Goal: Information Seeking & Learning: Learn about a topic

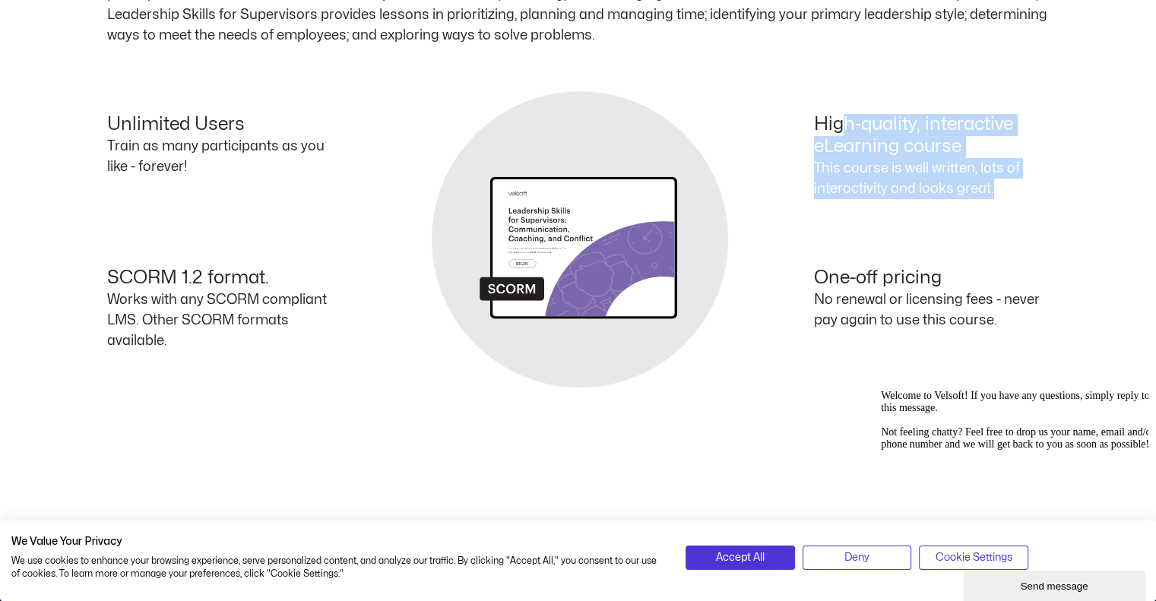
scroll to position [864, 0]
drag, startPoint x: 1152, startPoint y: 302, endPoint x: 1167, endPoint y: 97, distance: 205.8
click at [1156, 97] on html "Save 70% on Storyline courses, valid until Monday, September 29, 2025 at 9:00 A…" at bounding box center [578, 148] width 1156 height 2024
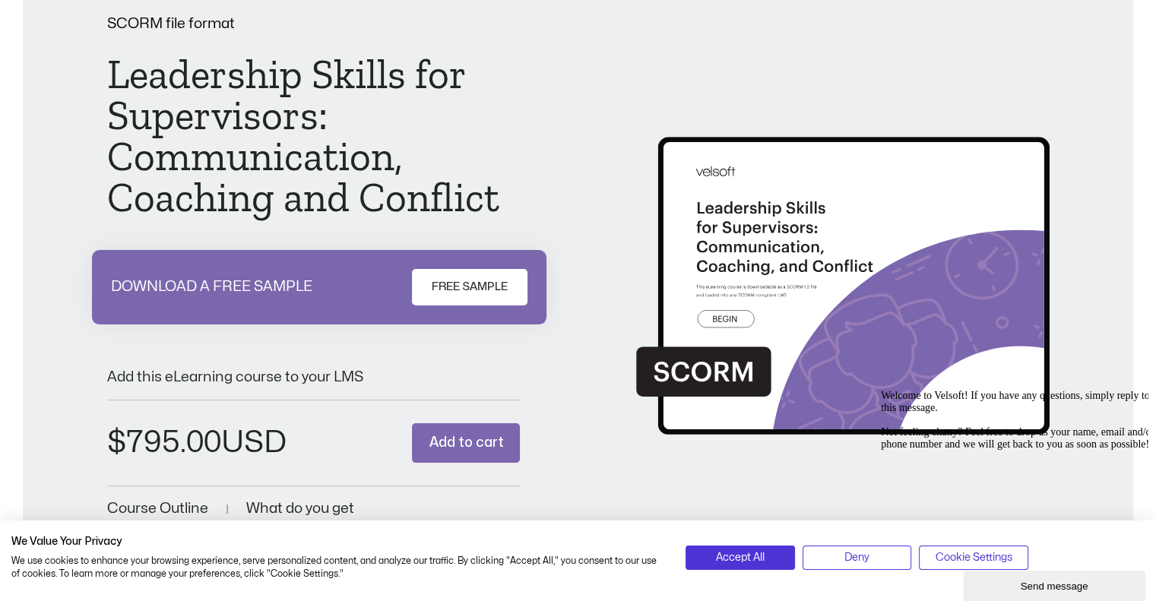
scroll to position [228, 0]
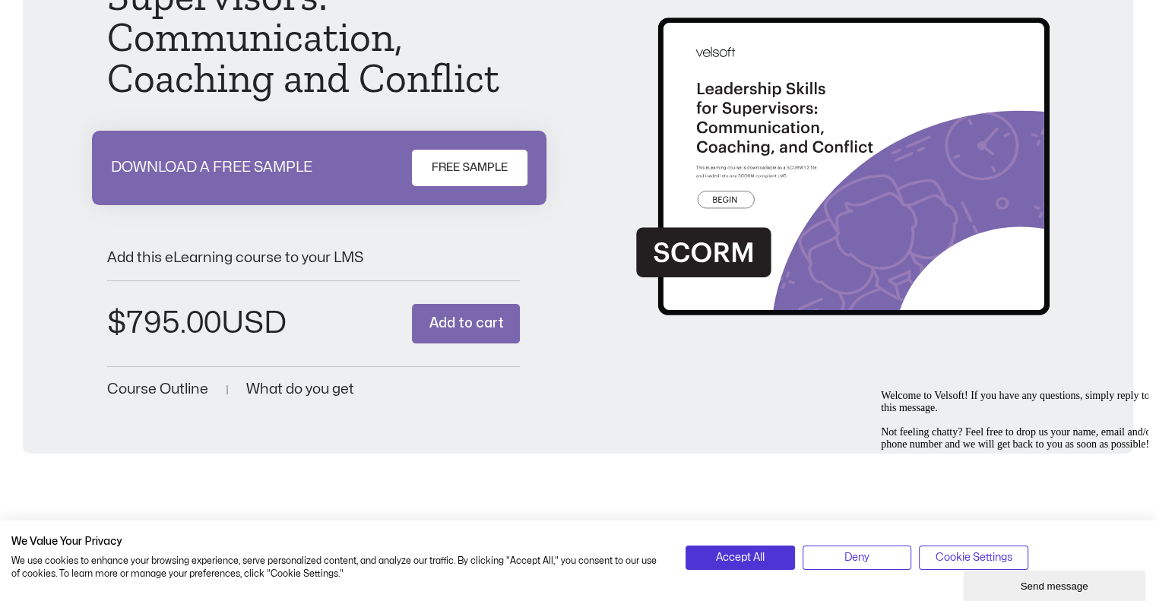
click at [460, 170] on span "FREE SAMPLE" at bounding box center [470, 168] width 76 height 18
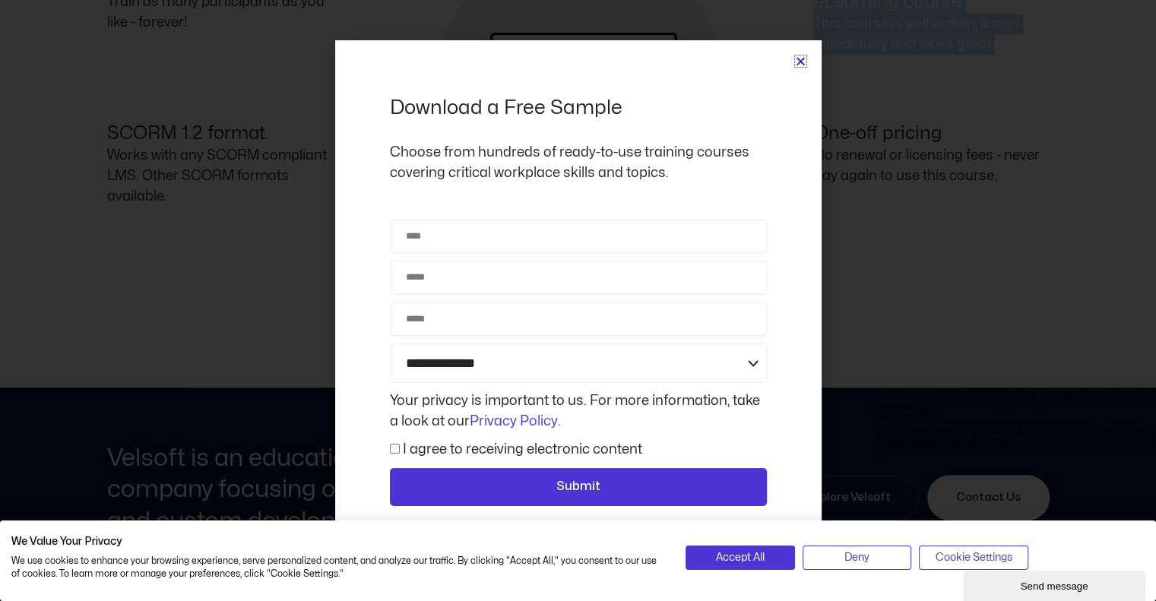
scroll to position [1388, 0]
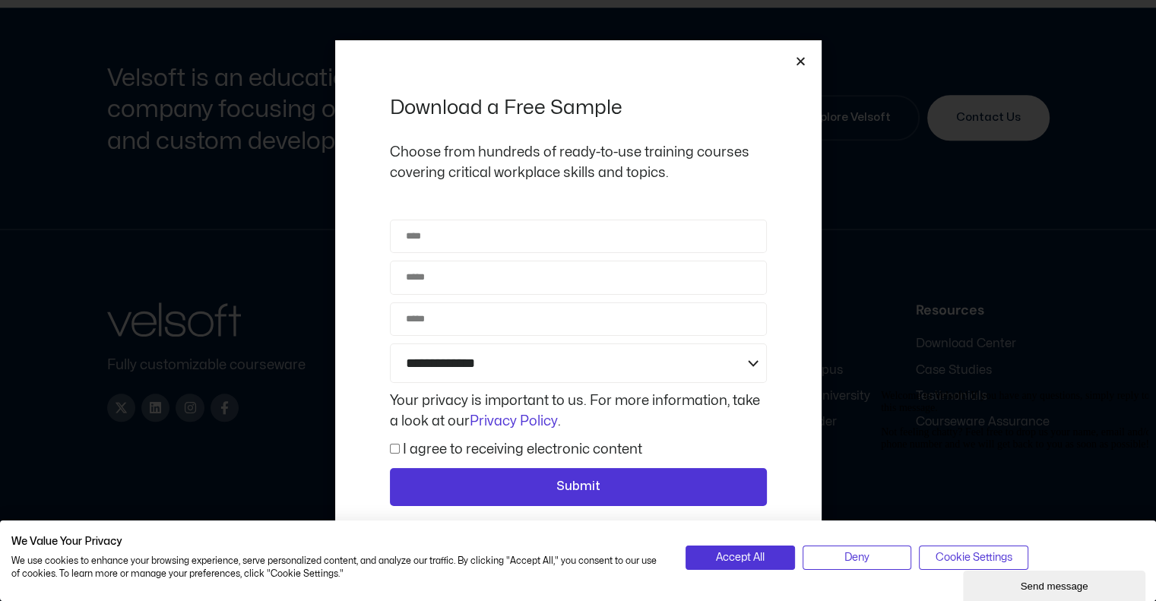
click at [520, 443] on label "I agree to receiving electronic content" at bounding box center [522, 449] width 239 height 13
click at [506, 248] on input "Name" at bounding box center [578, 236] width 377 height 33
type input "**********"
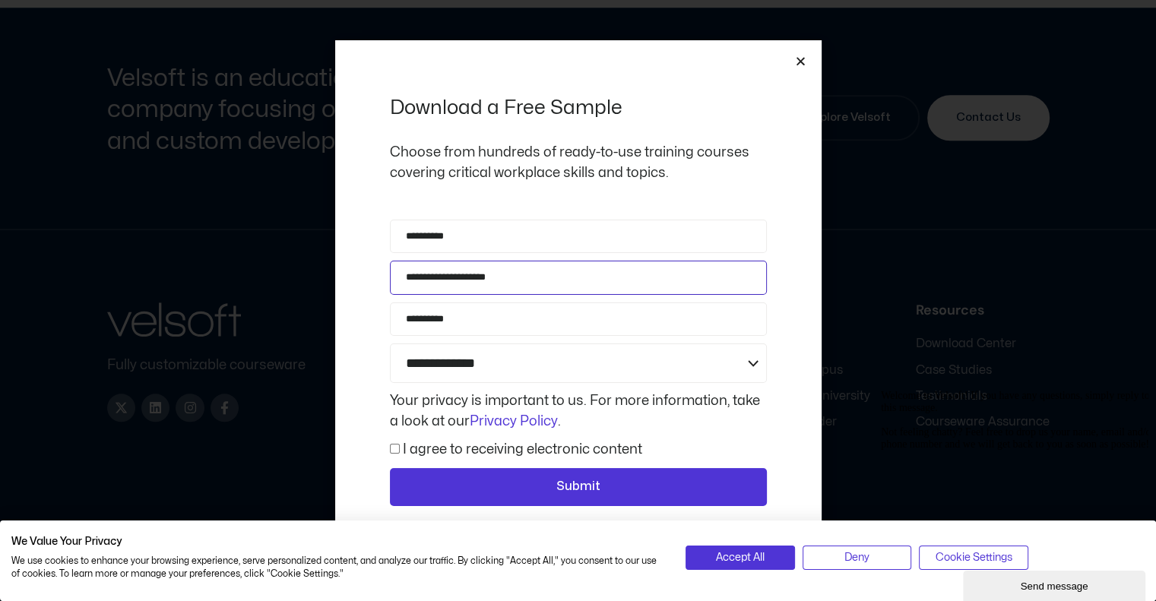
click at [522, 278] on input "**********" at bounding box center [578, 277] width 377 height 33
drag, startPoint x: 579, startPoint y: 285, endPoint x: 296, endPoint y: 253, distance: 284.6
click at [292, 246] on div "**********" at bounding box center [578, 300] width 1156 height 601
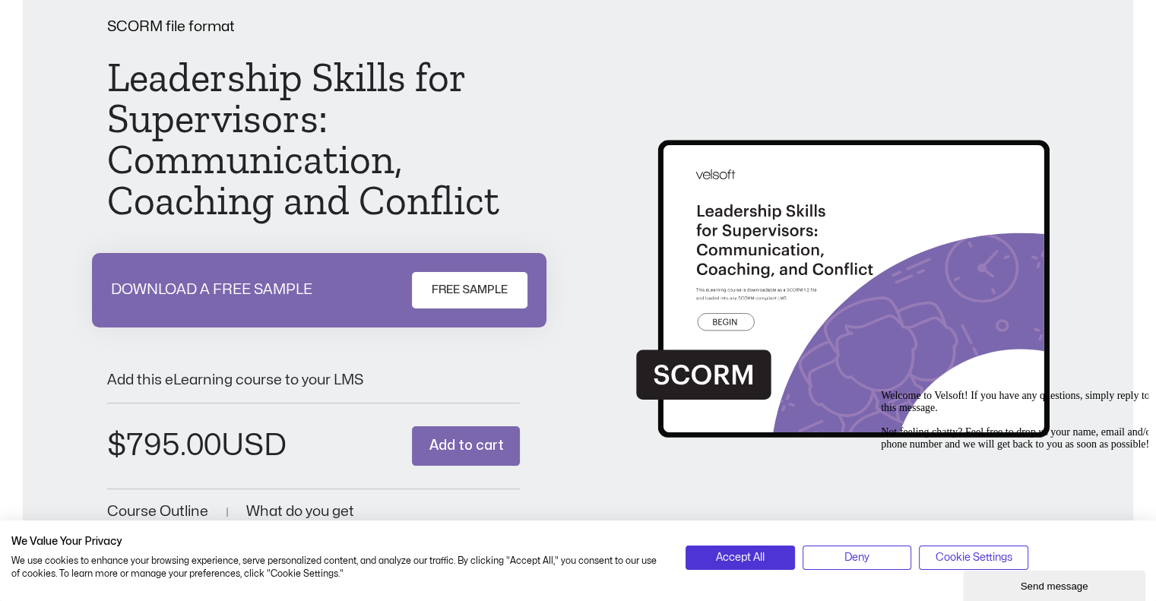
scroll to position [94, 0]
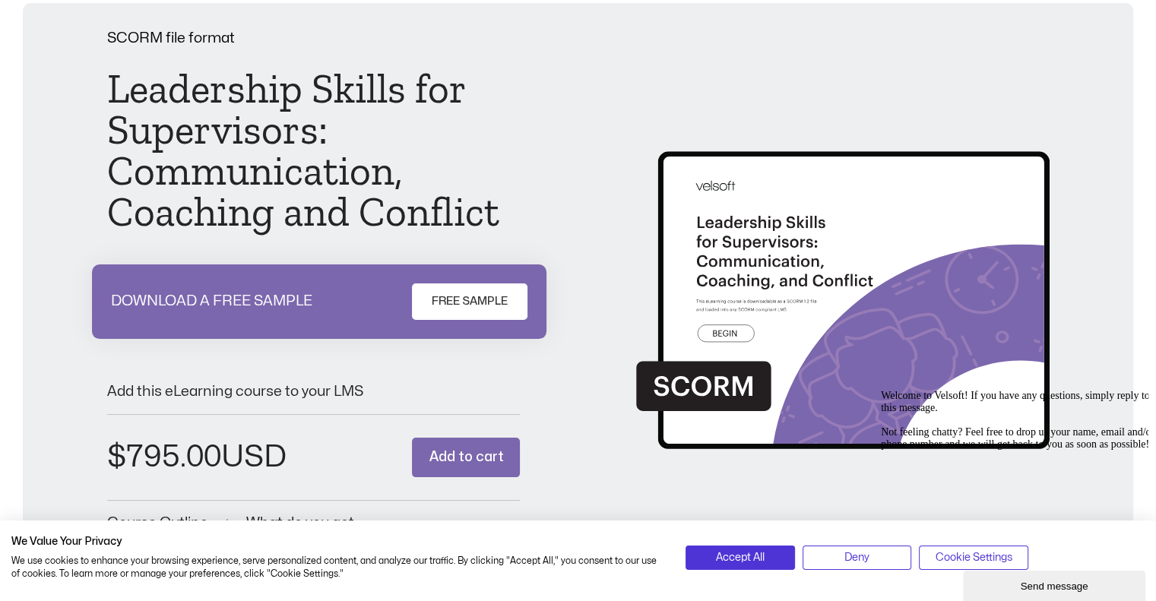
click at [461, 312] on link "FREE SAMPLE" at bounding box center [470, 302] width 116 height 36
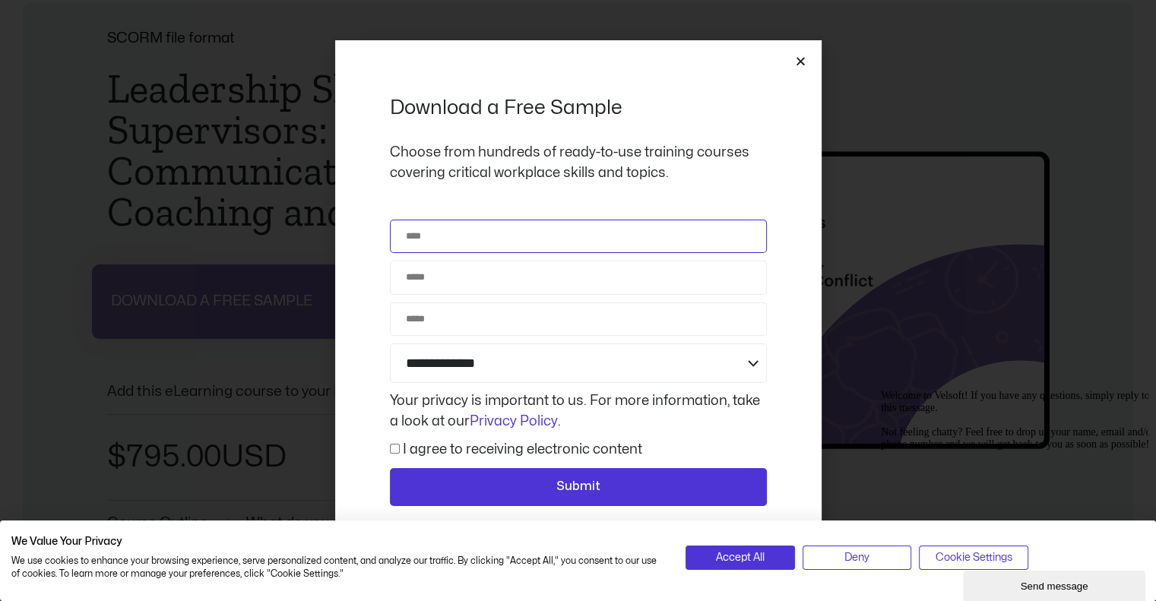
click at [452, 237] on input "Name" at bounding box center [578, 236] width 377 height 33
type input "****"
click at [5, 245] on div "**********" at bounding box center [578, 300] width 1156 height 601
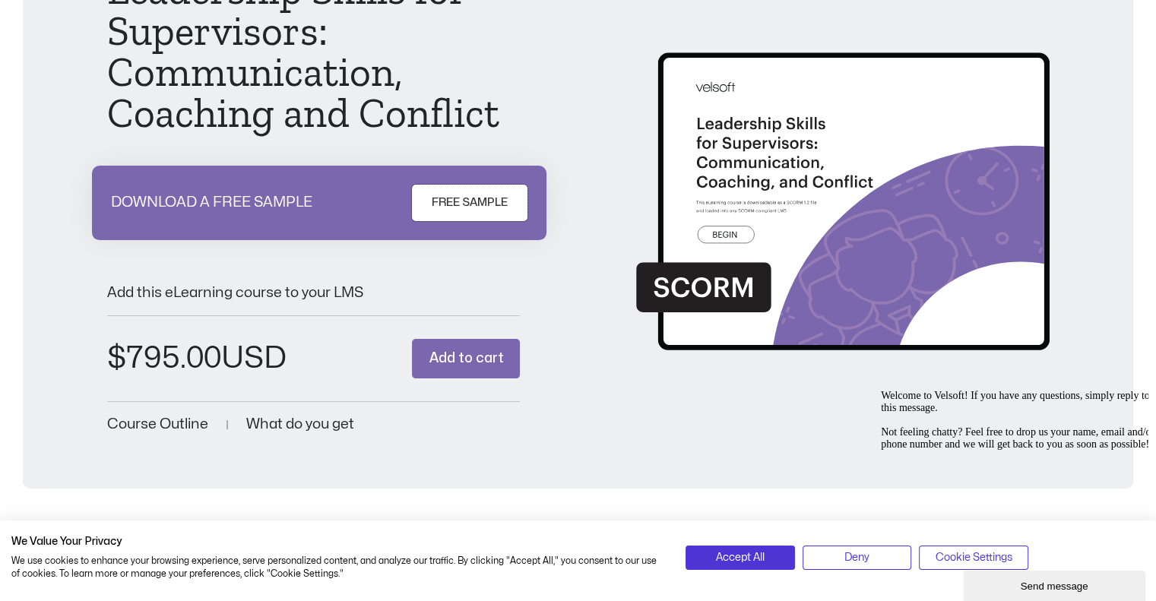
scroll to position [322, 0]
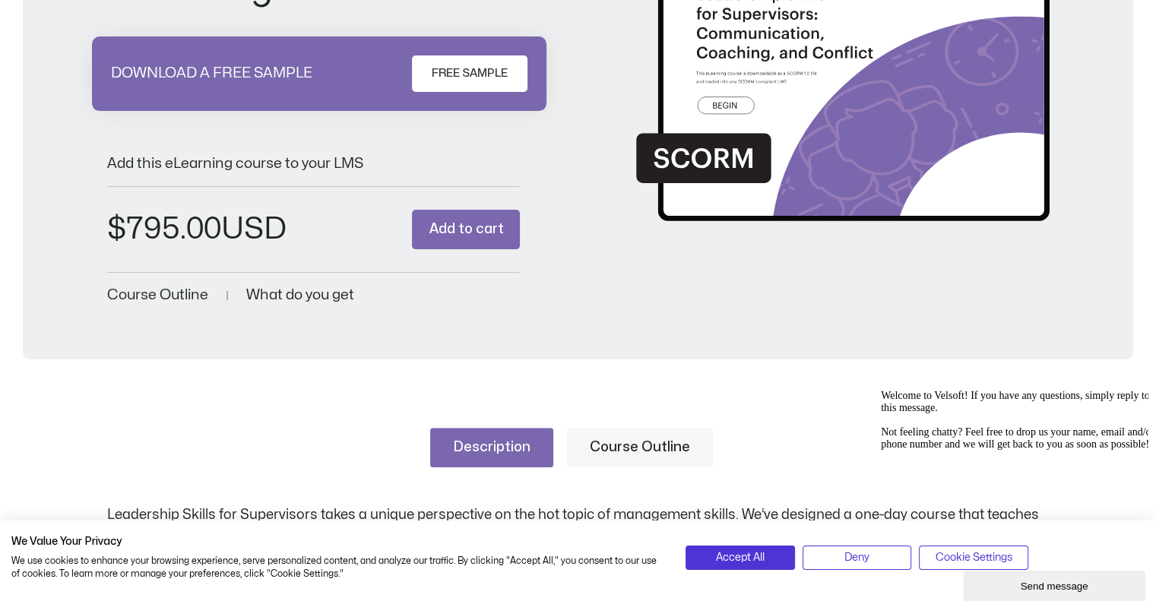
click at [329, 284] on div "Add this eLearning course to your LMS $ 795.00 Leadership Skills for Supervisor…" at bounding box center [314, 225] width 414 height 164
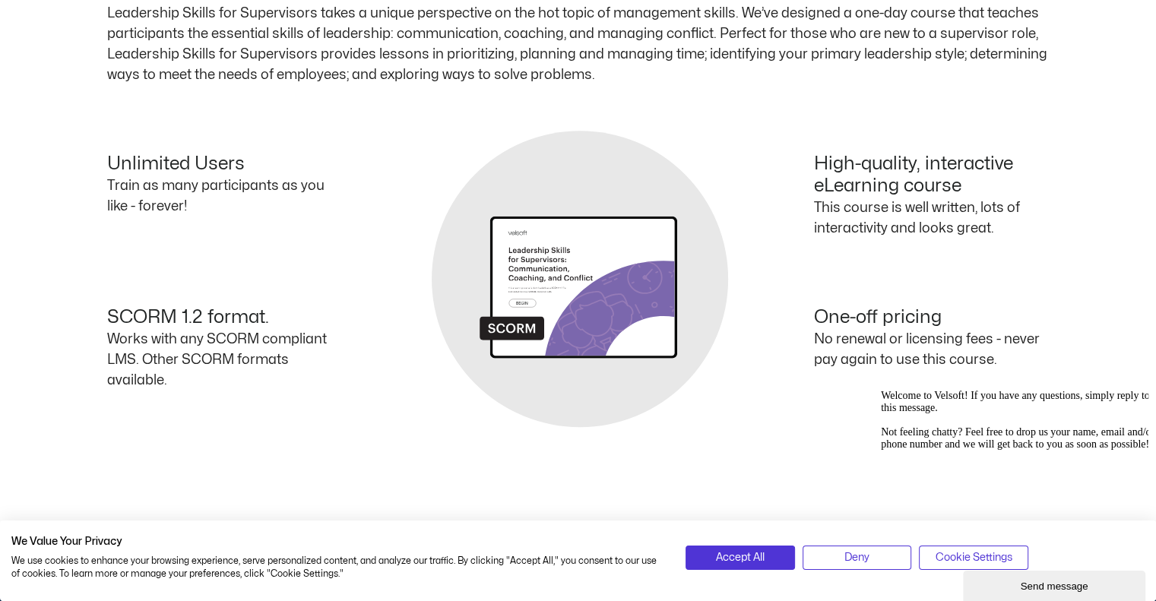
scroll to position [778, 0]
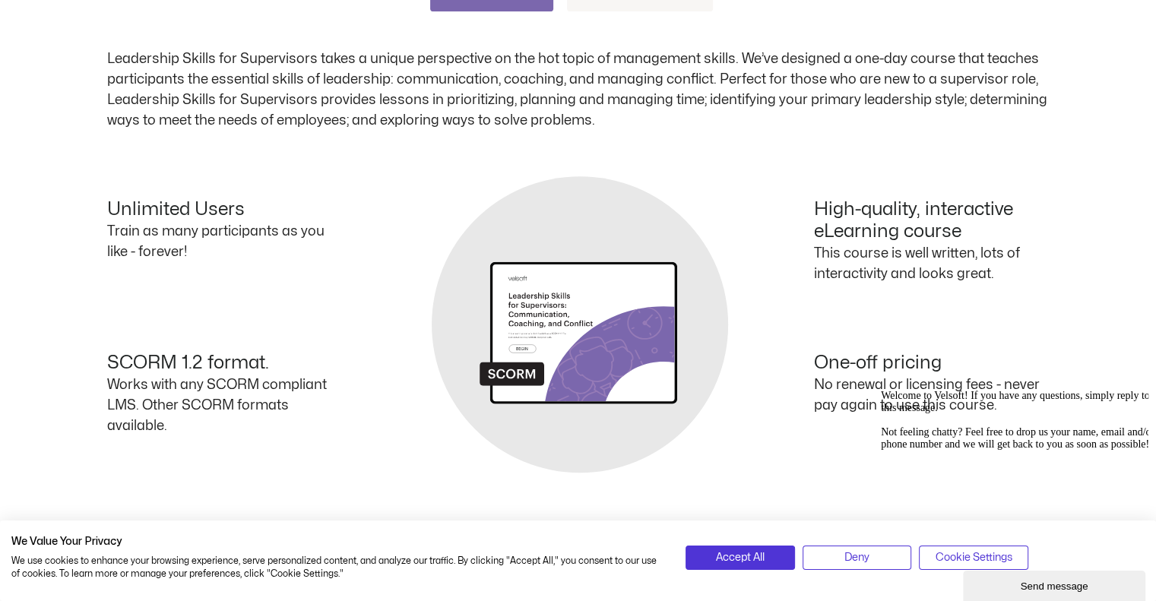
click at [568, 329] on div "Unlimited Users Train as many participants as you like - forever! High-quality,…" at bounding box center [578, 324] width 943 height 250
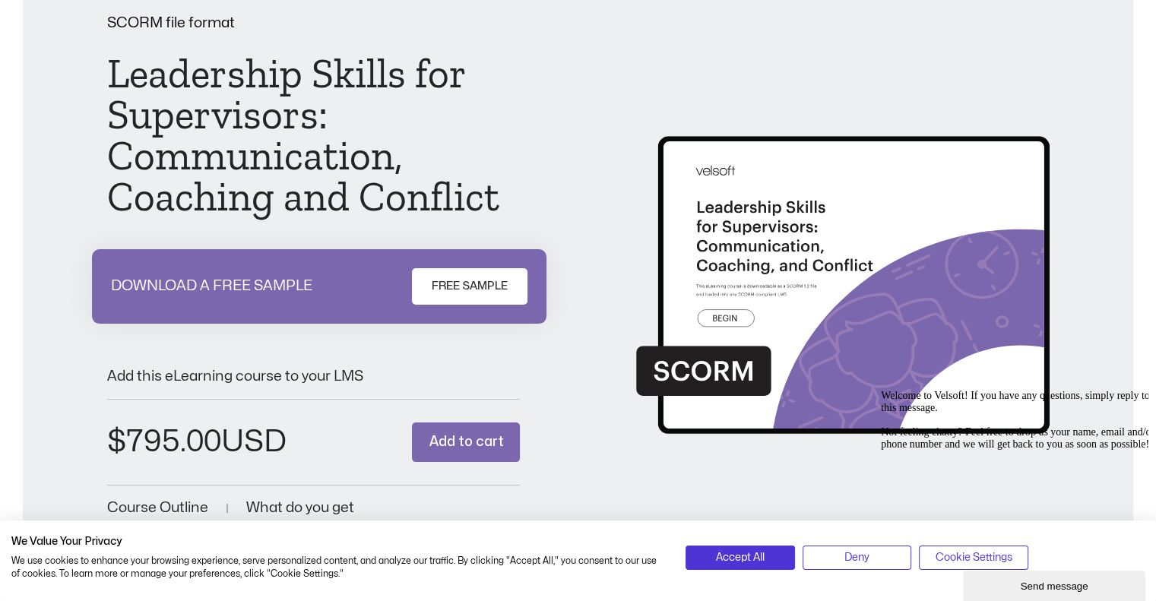
scroll to position [0, 0]
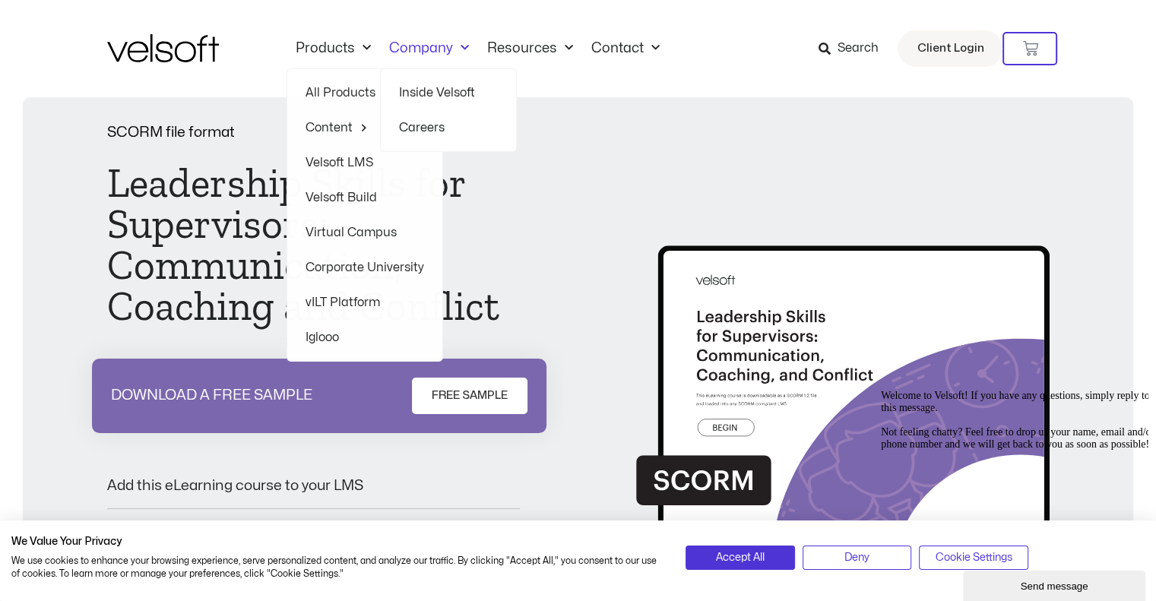
click at [453, 43] on span "Menu" at bounding box center [461, 48] width 16 height 25
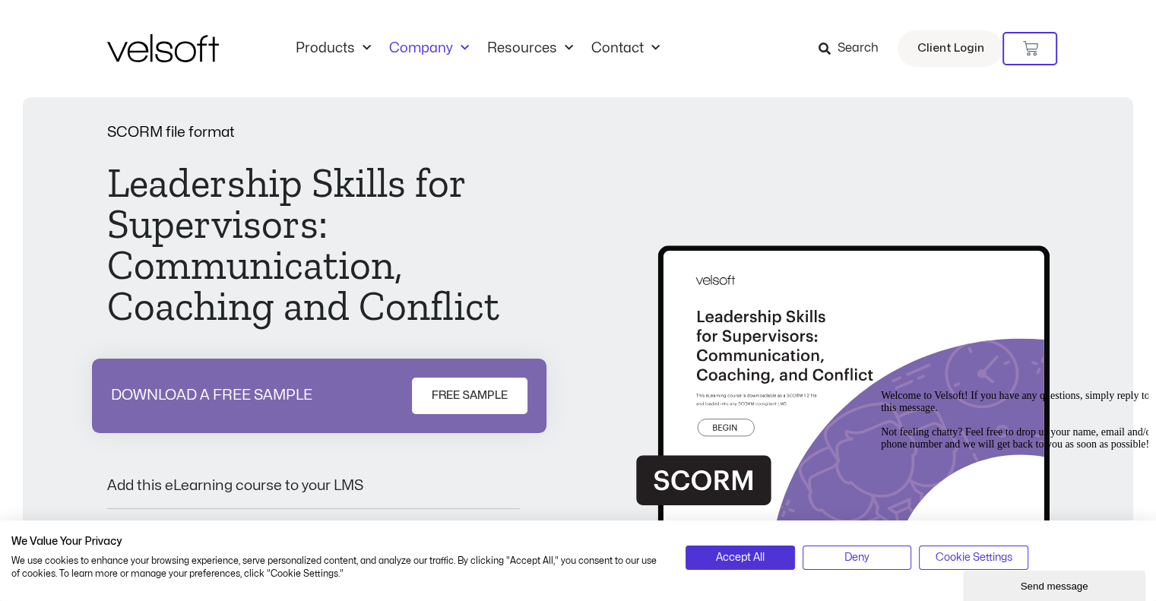
click at [449, 49] on link "Company" at bounding box center [429, 48] width 98 height 17
click at [453, 49] on span "Menu" at bounding box center [461, 48] width 16 height 25
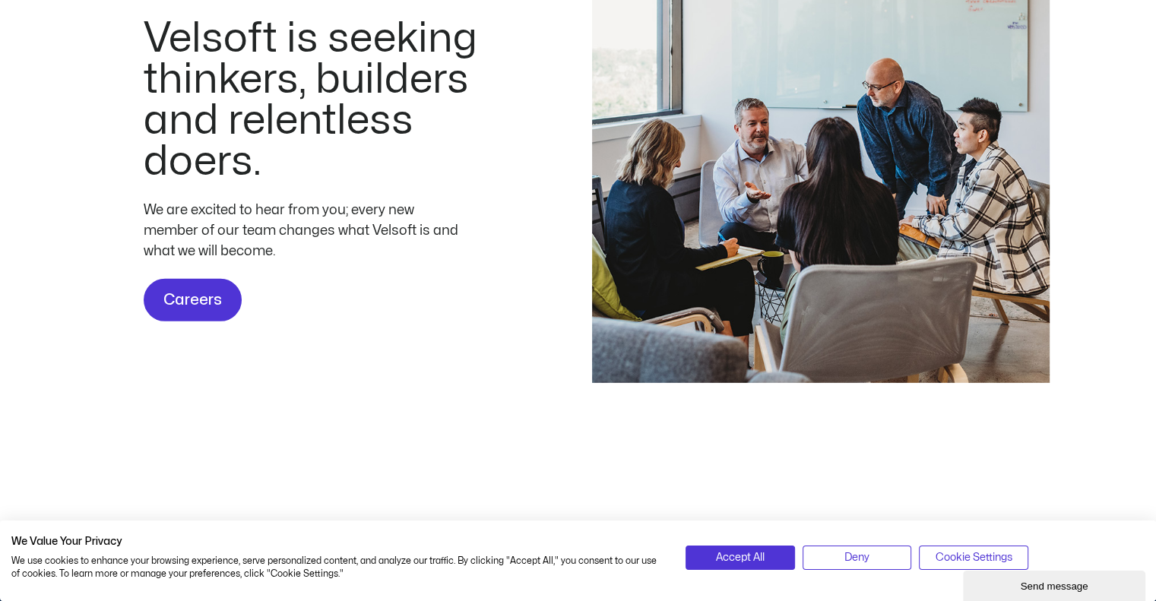
scroll to position [4485, 0]
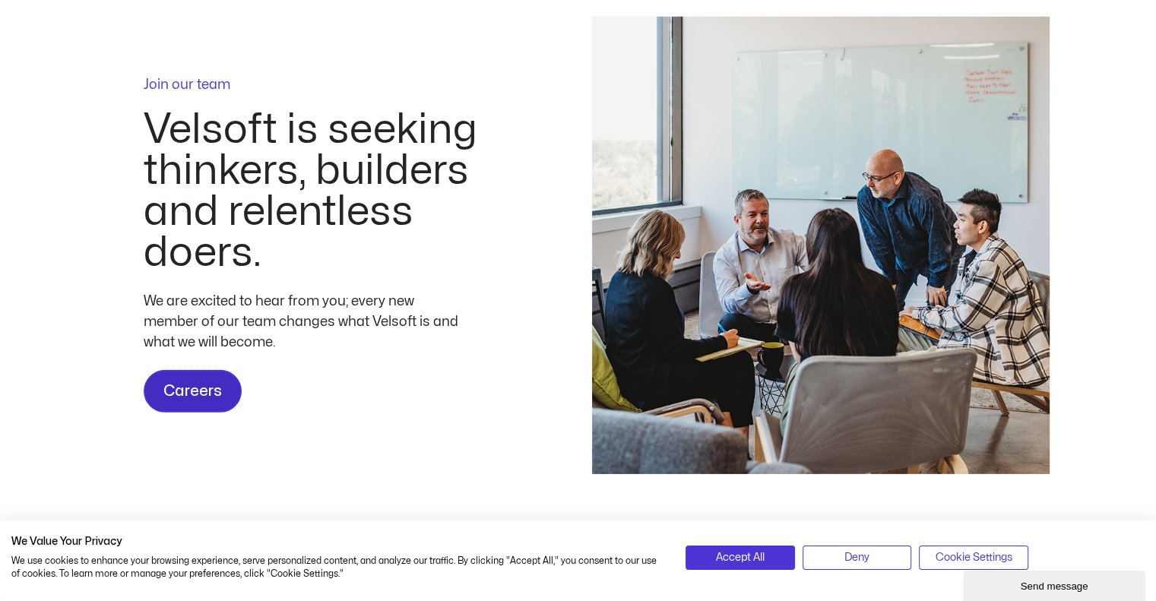
drag, startPoint x: 204, startPoint y: 422, endPoint x: 700, endPoint y: 71, distance: 607.7
click at [204, 404] on span "Careers" at bounding box center [192, 391] width 59 height 24
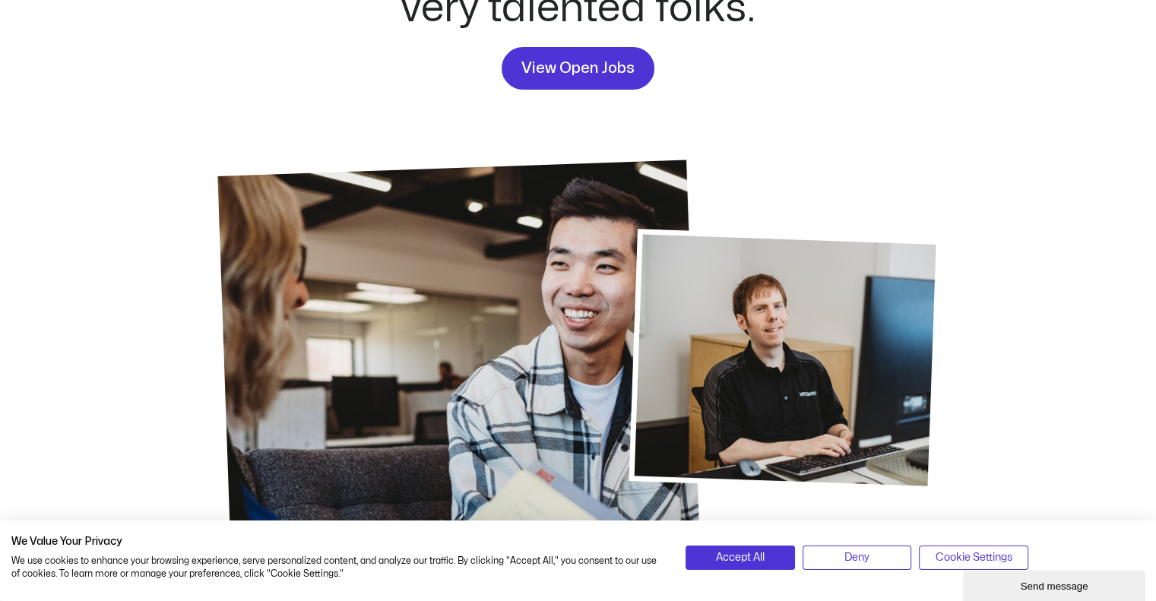
scroll to position [228, 0]
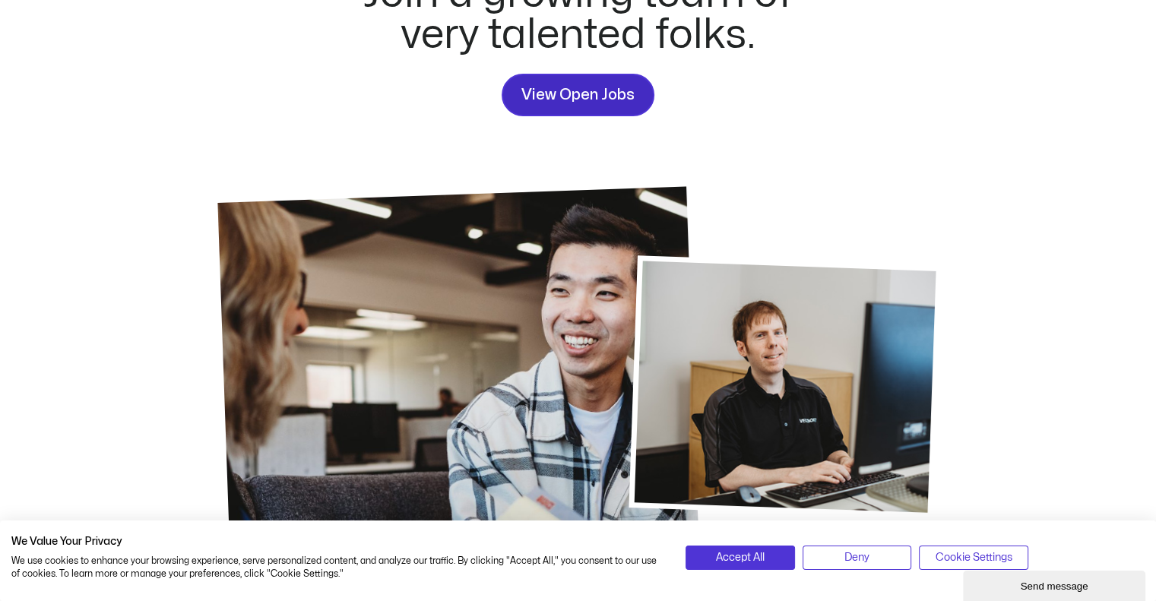
click at [599, 88] on span "View Open Jobs" at bounding box center [578, 95] width 113 height 24
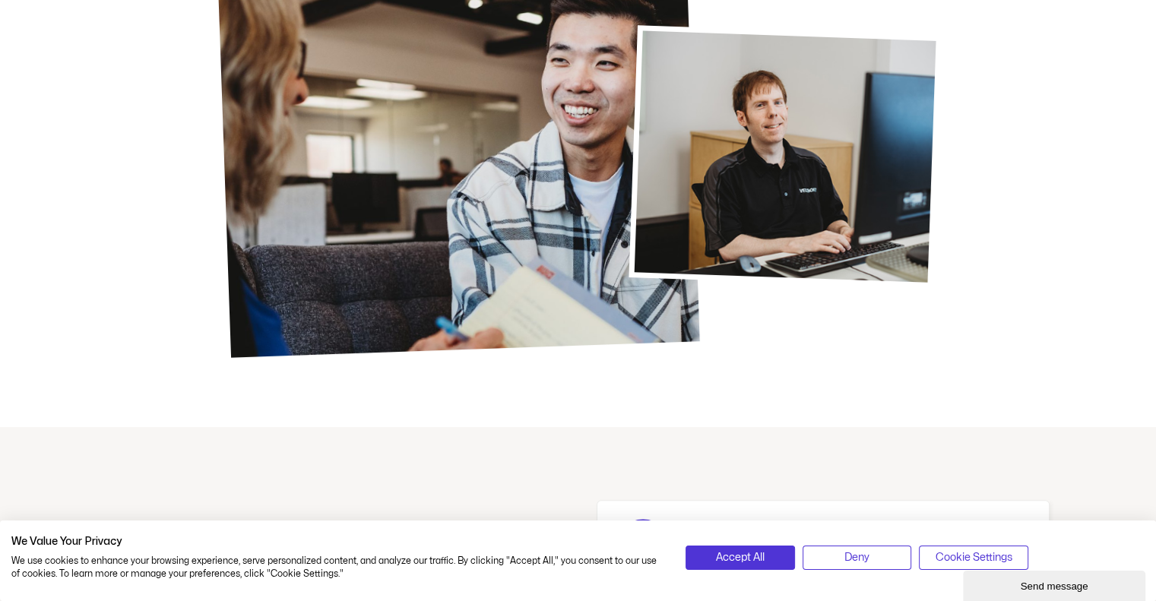
scroll to position [8, 0]
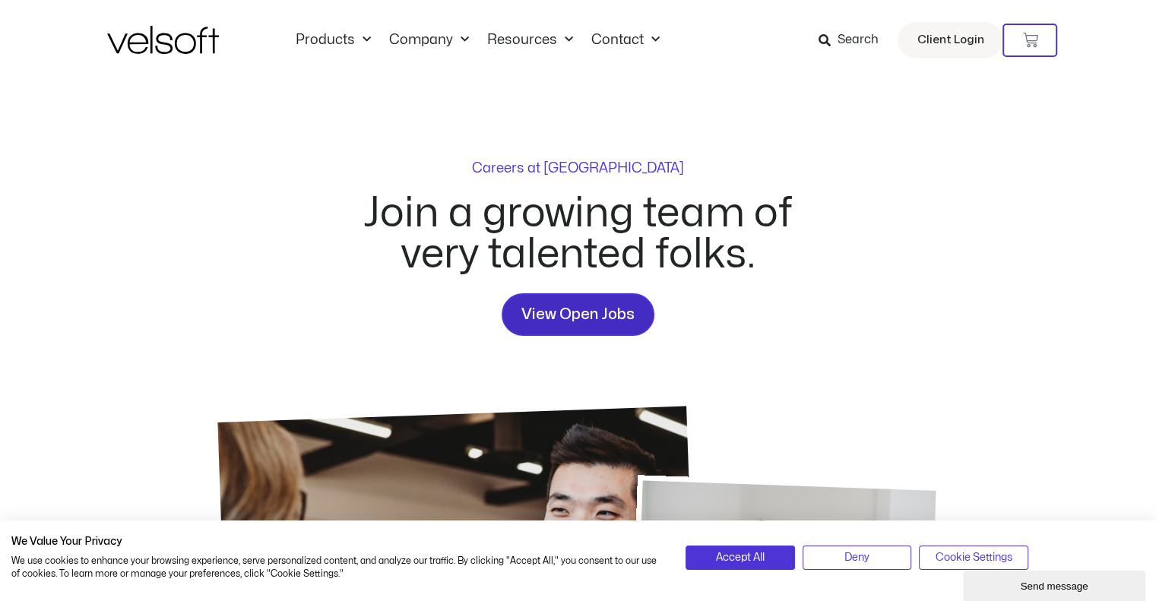
click at [572, 312] on span "View Open Jobs" at bounding box center [578, 315] width 113 height 24
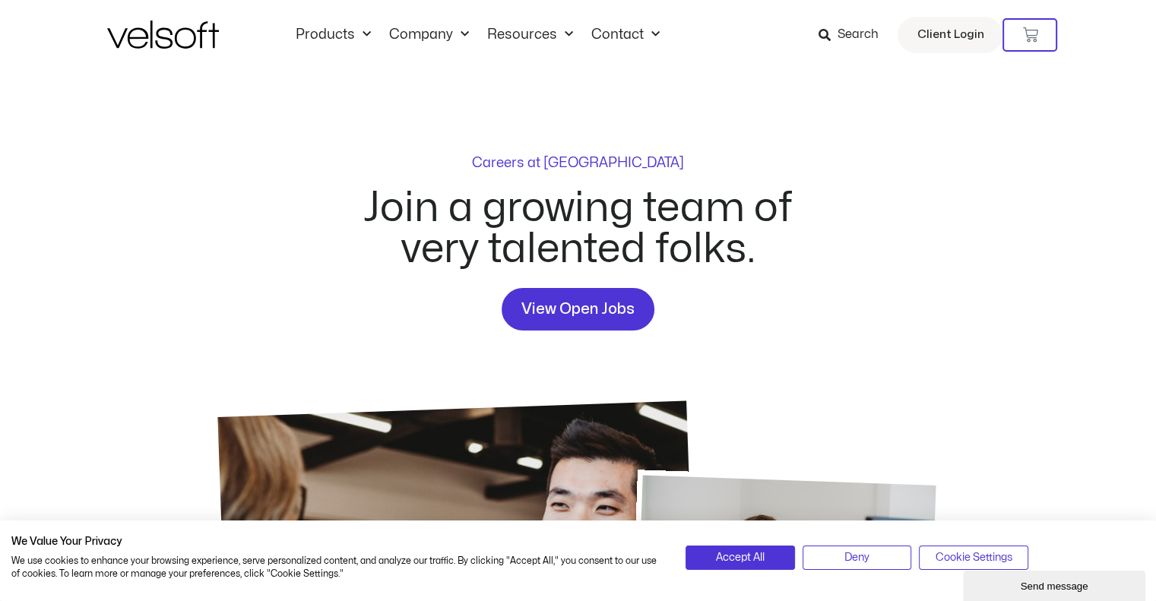
scroll to position [0, 0]
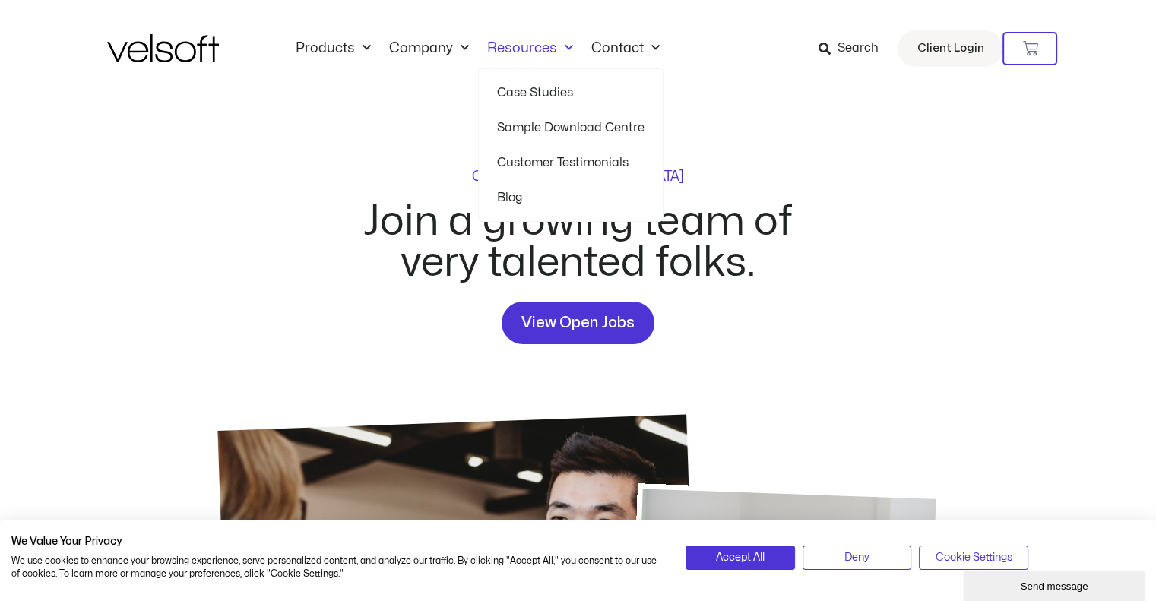
click at [532, 125] on link "Sample Download Centre" at bounding box center [570, 127] width 147 height 35
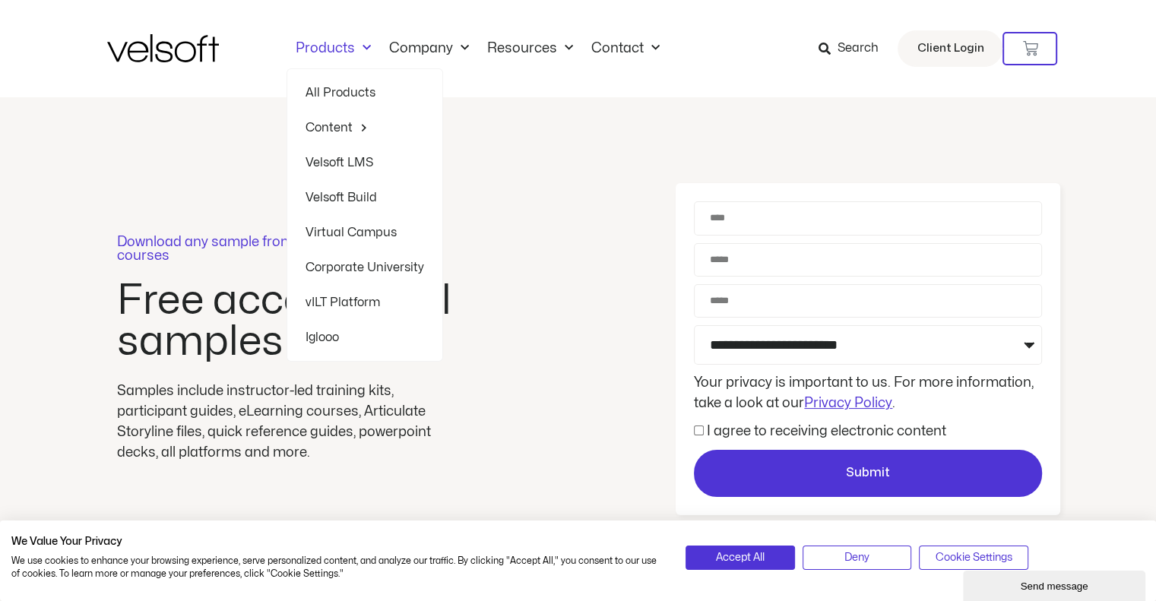
click at [344, 50] on link "Products" at bounding box center [334, 48] width 94 height 17
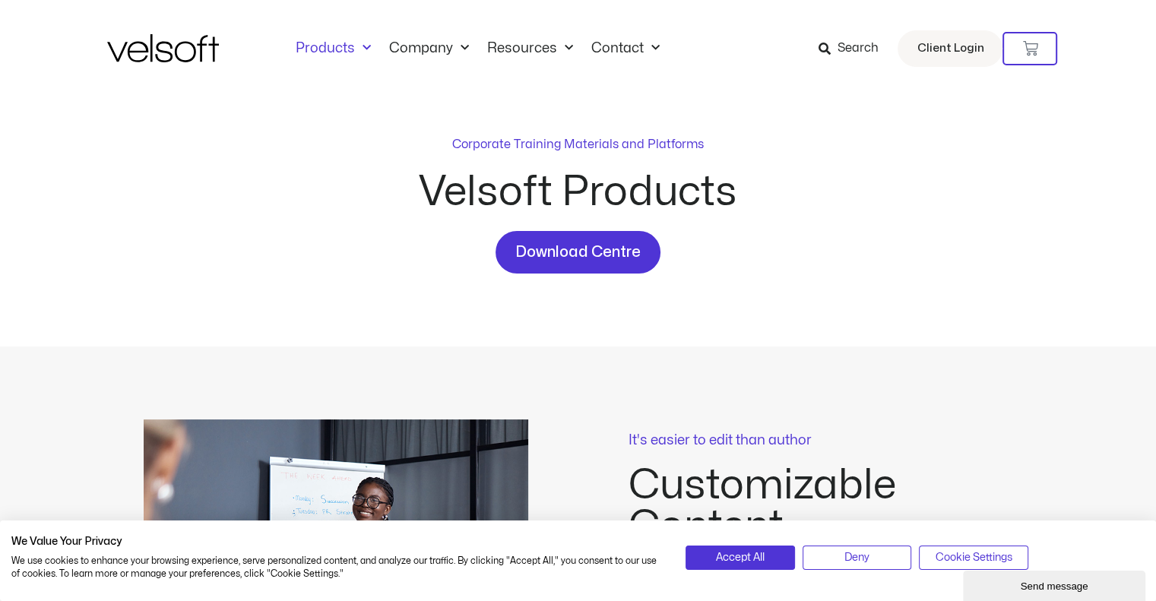
click at [579, 143] on p "Corporate Training Materials and Platforms" at bounding box center [578, 144] width 252 height 18
click at [594, 255] on span "Download Centre" at bounding box center [577, 252] width 125 height 24
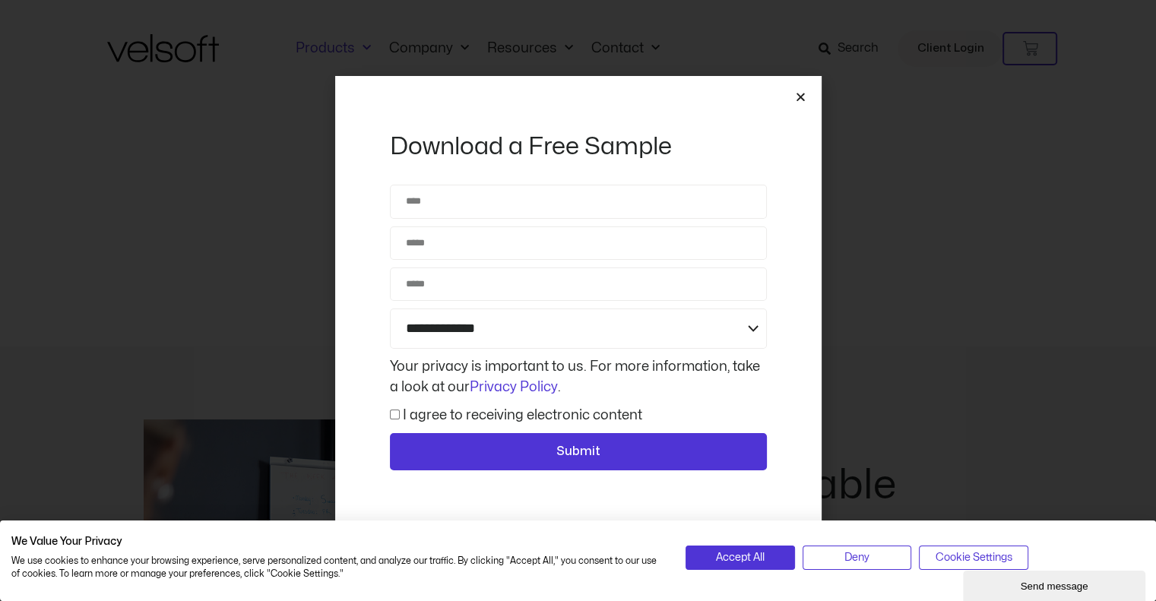
click at [799, 103] on icon "Close" at bounding box center [800, 96] width 11 height 11
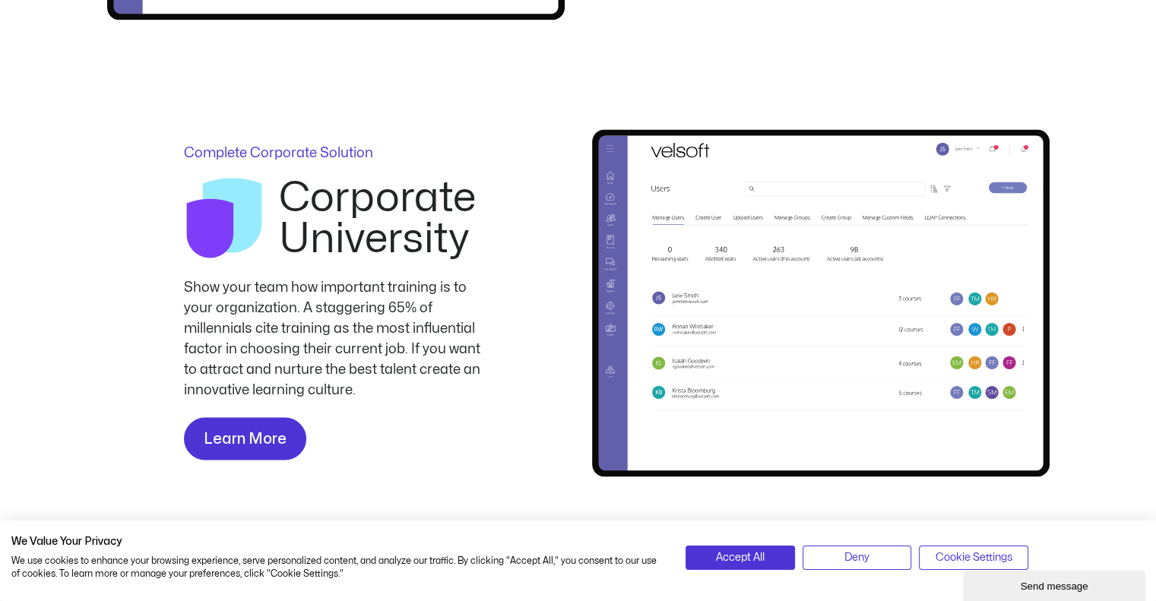
scroll to position [2737, 0]
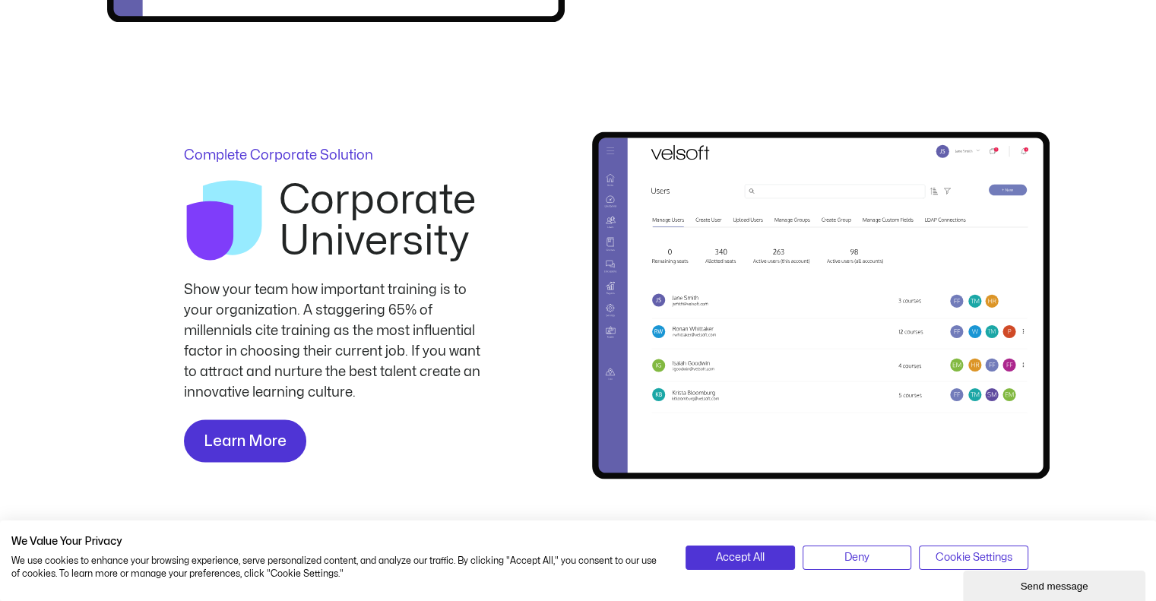
click at [959, 358] on img at bounding box center [821, 305] width 458 height 347
drag, startPoint x: 249, startPoint y: 414, endPoint x: 243, endPoint y: 441, distance: 27.3
click at [249, 416] on div "Show your team how important training is to your organization. A staggering 65%…" at bounding box center [336, 349] width 304 height 141
click at [244, 437] on span "Learn More" at bounding box center [245, 441] width 83 height 24
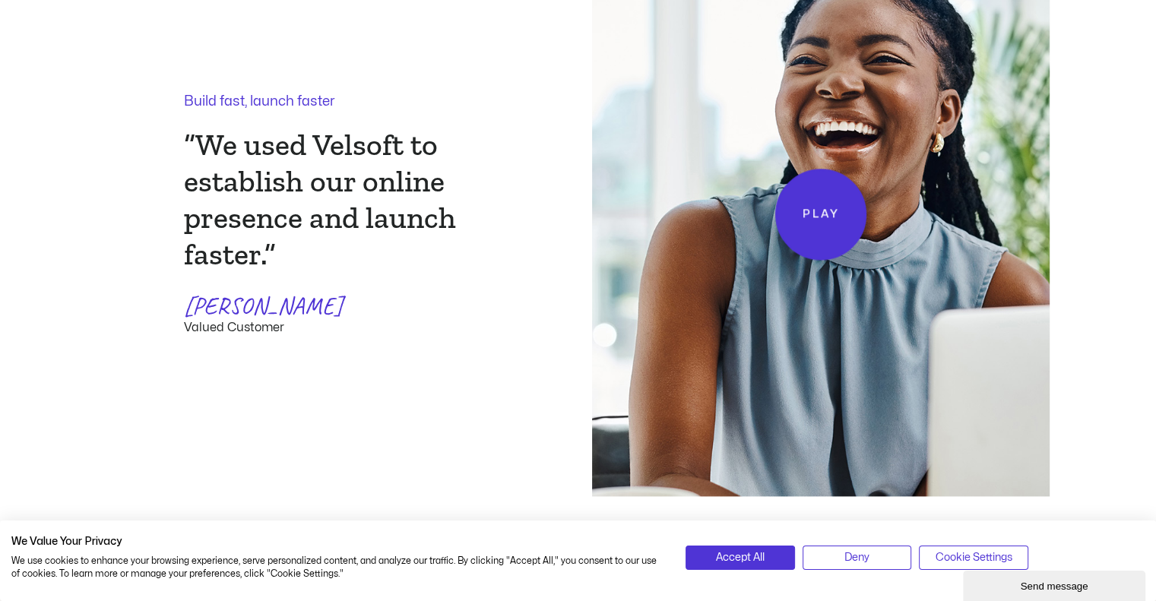
scroll to position [1977, 0]
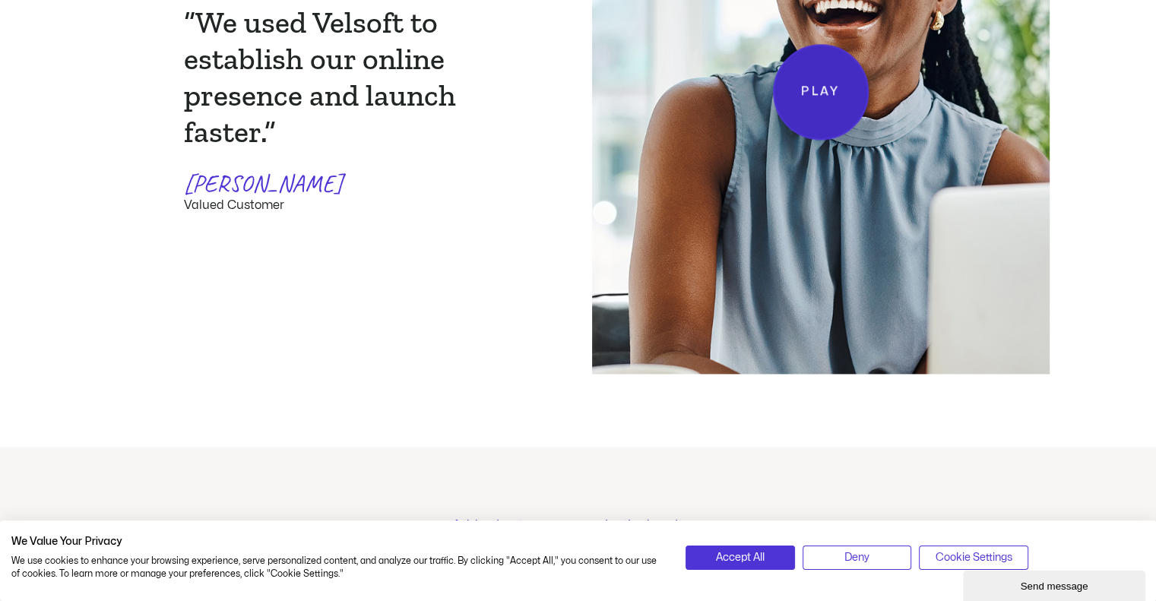
click at [825, 118] on link "Play" at bounding box center [821, 92] width 96 height 96
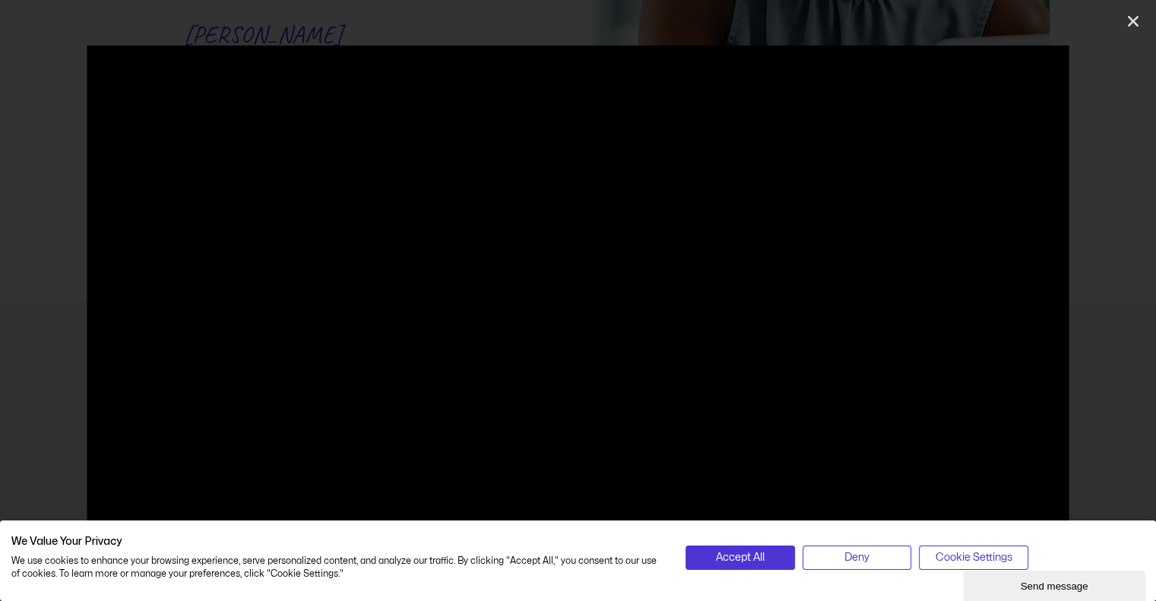
scroll to position [2129, 0]
click at [771, 556] on button "Accept All" at bounding box center [740, 558] width 109 height 24
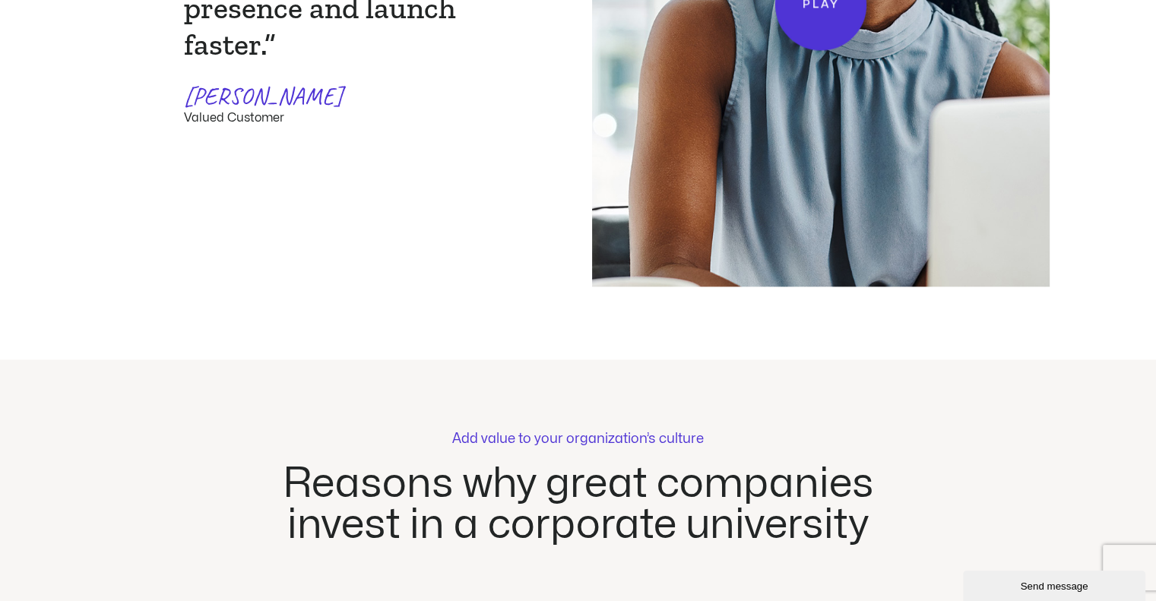
scroll to position [1901, 0]
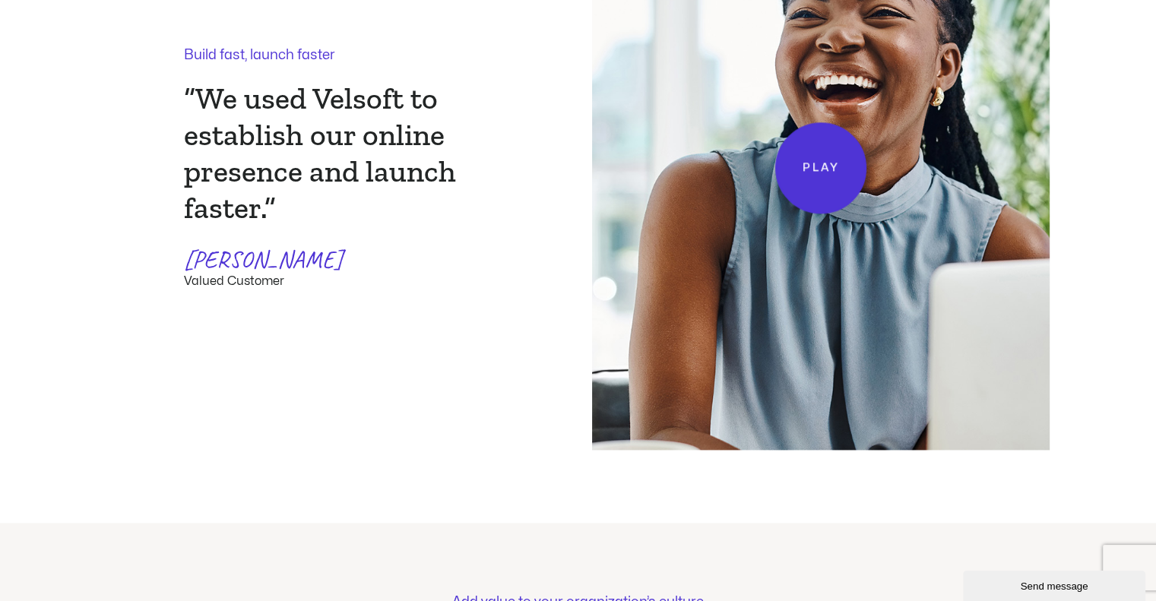
click at [503, 322] on div "Build fast, launch faster “We used Velsoft to establish our online presence and…" at bounding box center [336, 168] width 458 height 565
click at [752, 288] on img at bounding box center [821, 168] width 458 height 565
click at [827, 194] on link "Play" at bounding box center [821, 168] width 96 height 96
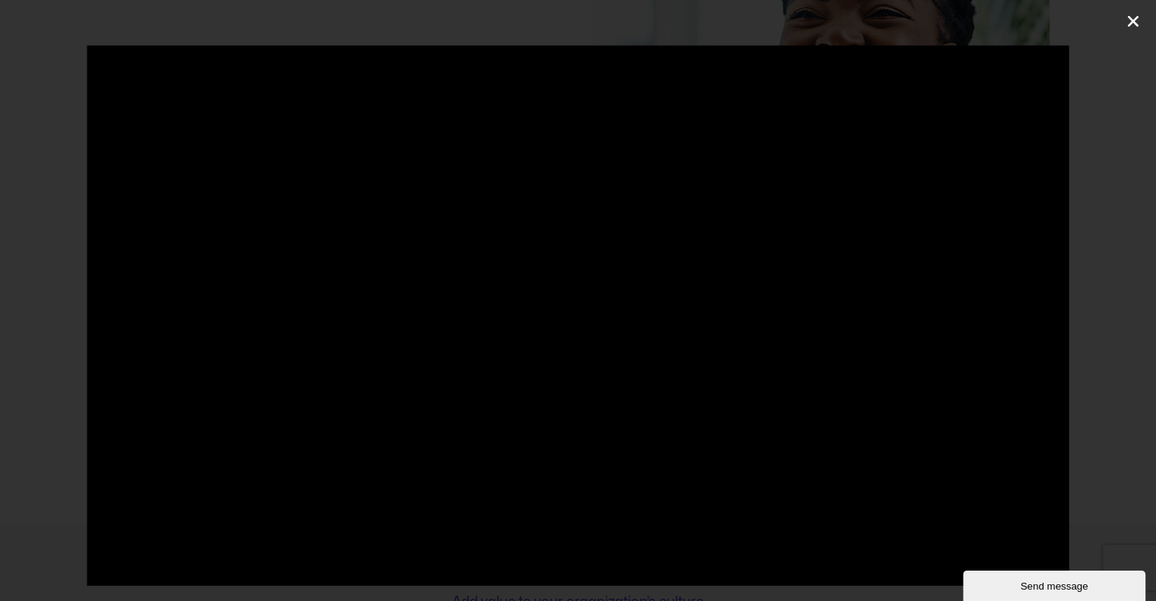
click at [1134, 27] on icon "Close (Esc)" at bounding box center [1133, 21] width 15 height 15
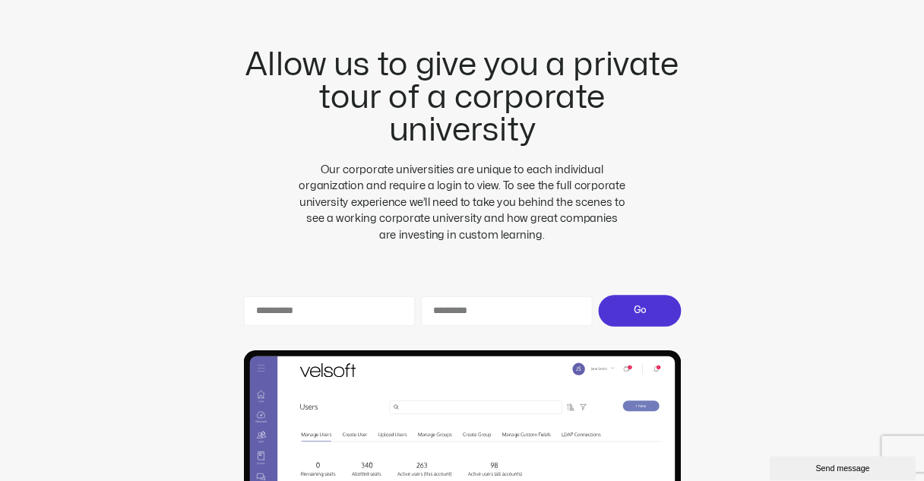
scroll to position [3953, 0]
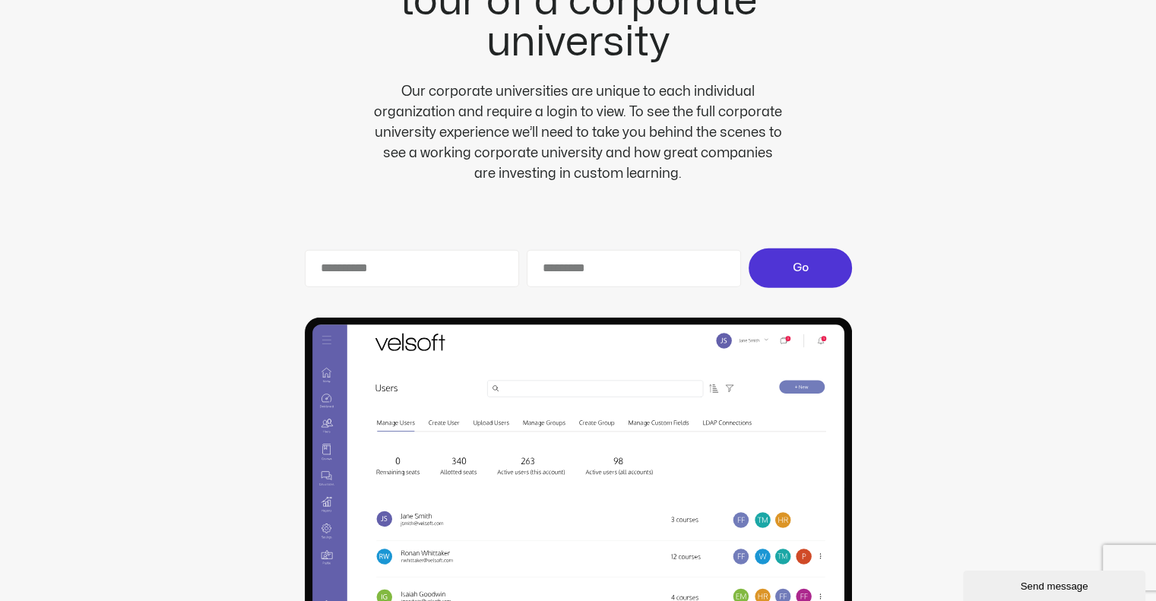
click at [319, 388] on img at bounding box center [578, 526] width 547 height 416
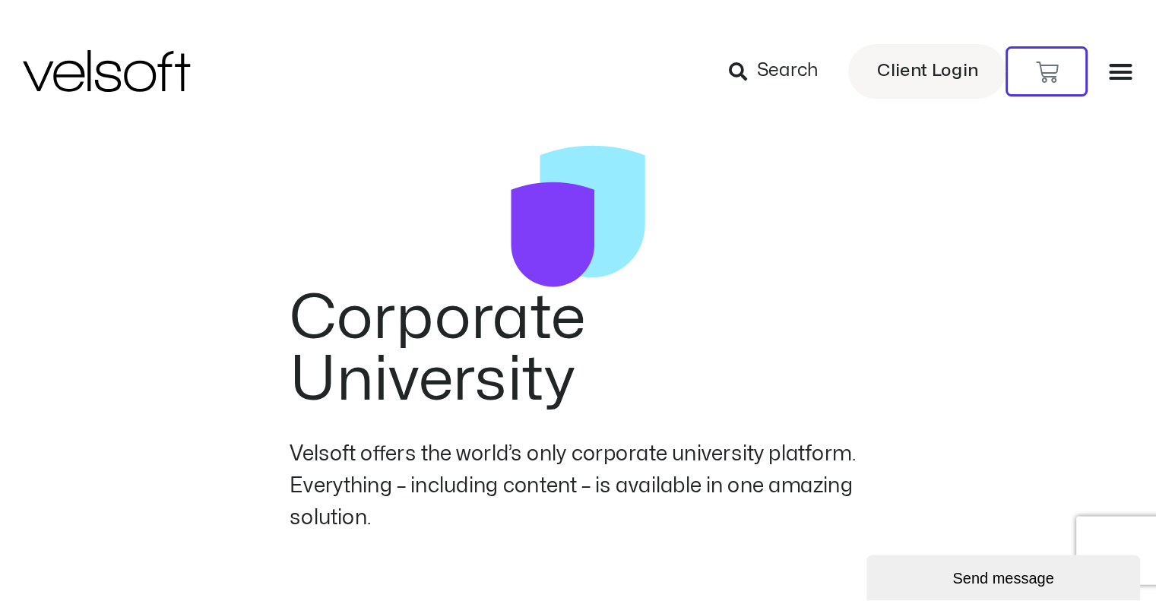
scroll to position [0, 0]
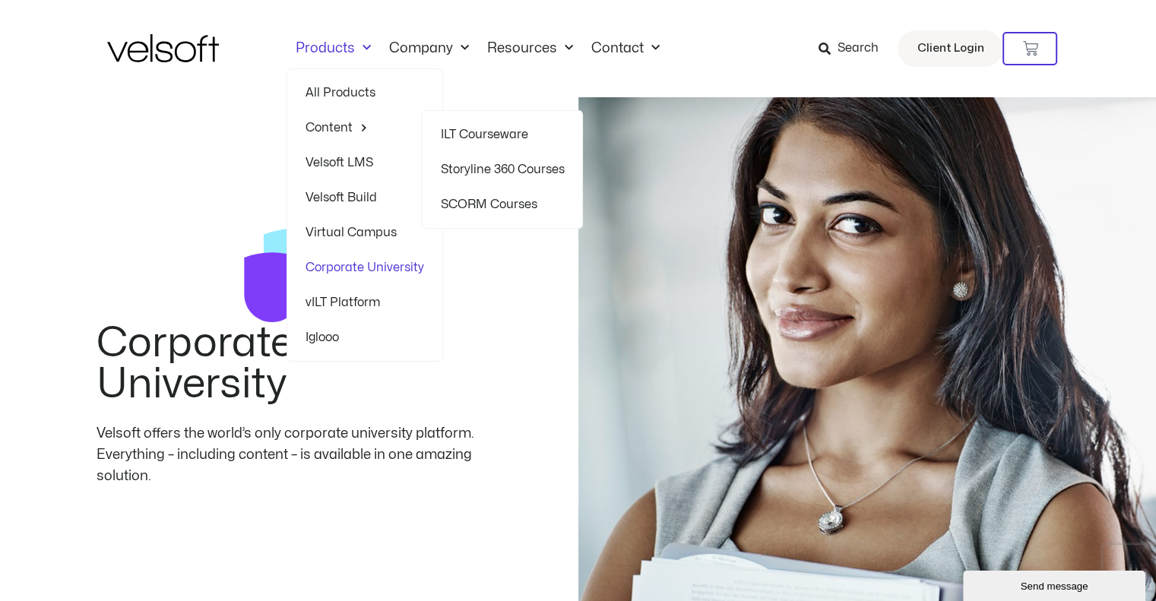
click at [468, 192] on link "SCORM Courses" at bounding box center [502, 204] width 124 height 35
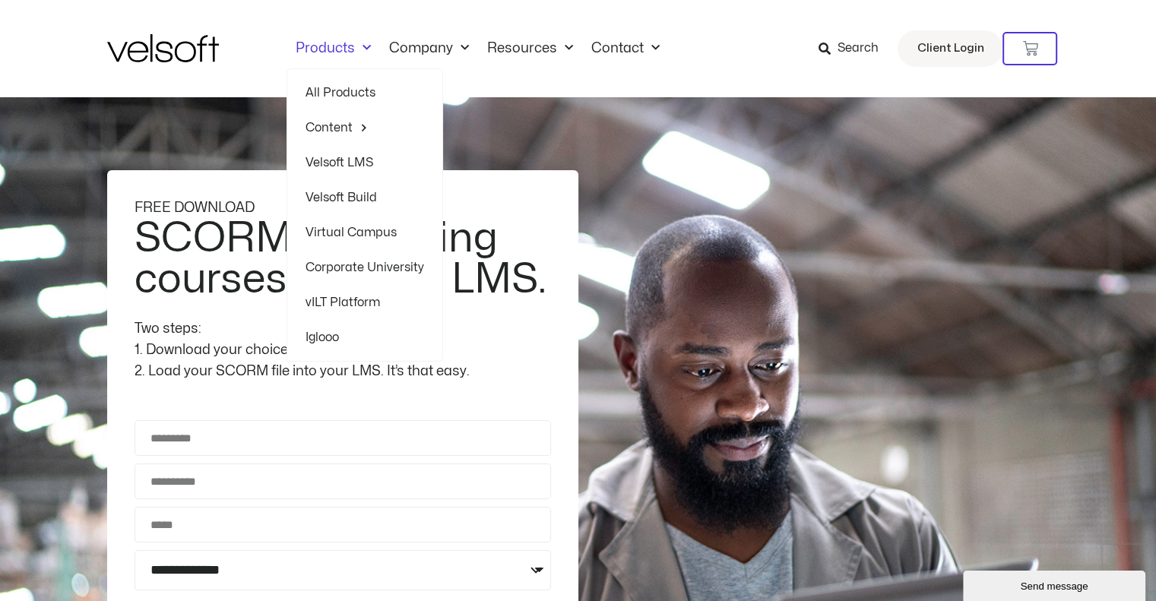
click at [350, 42] on link "Products" at bounding box center [334, 48] width 94 height 17
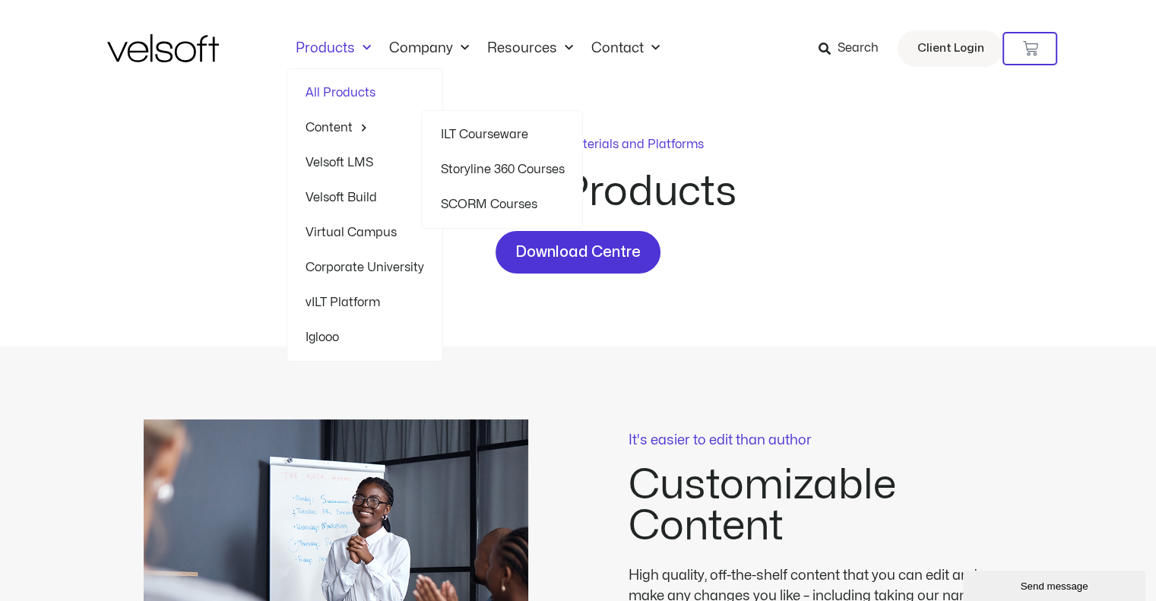
click at [468, 166] on link "Storyline 360 Courses" at bounding box center [502, 169] width 124 height 35
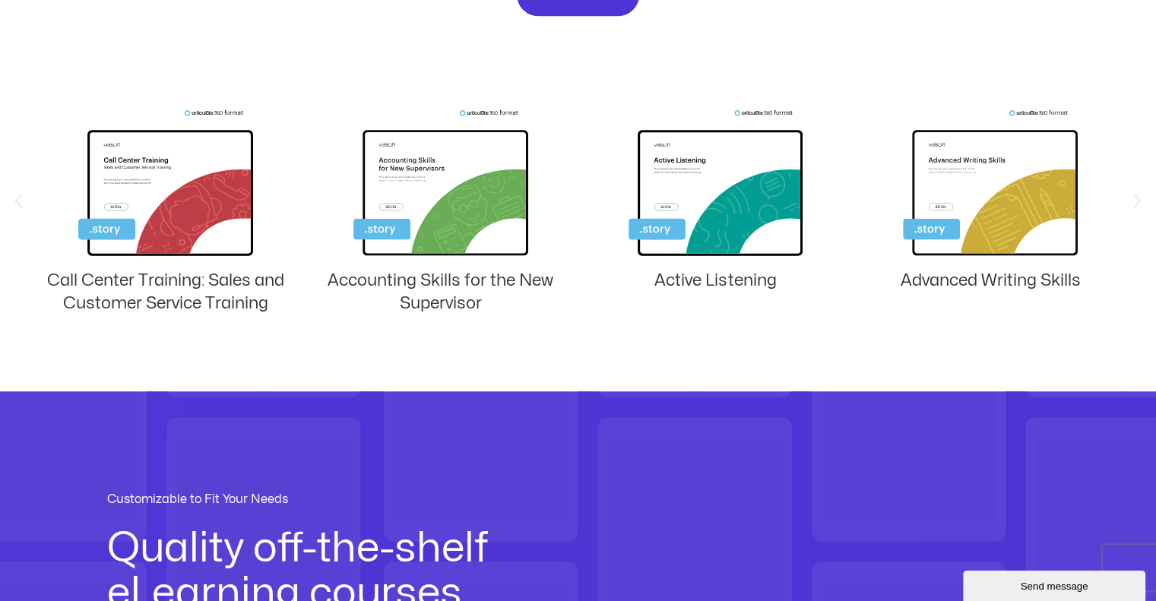
scroll to position [760, 0]
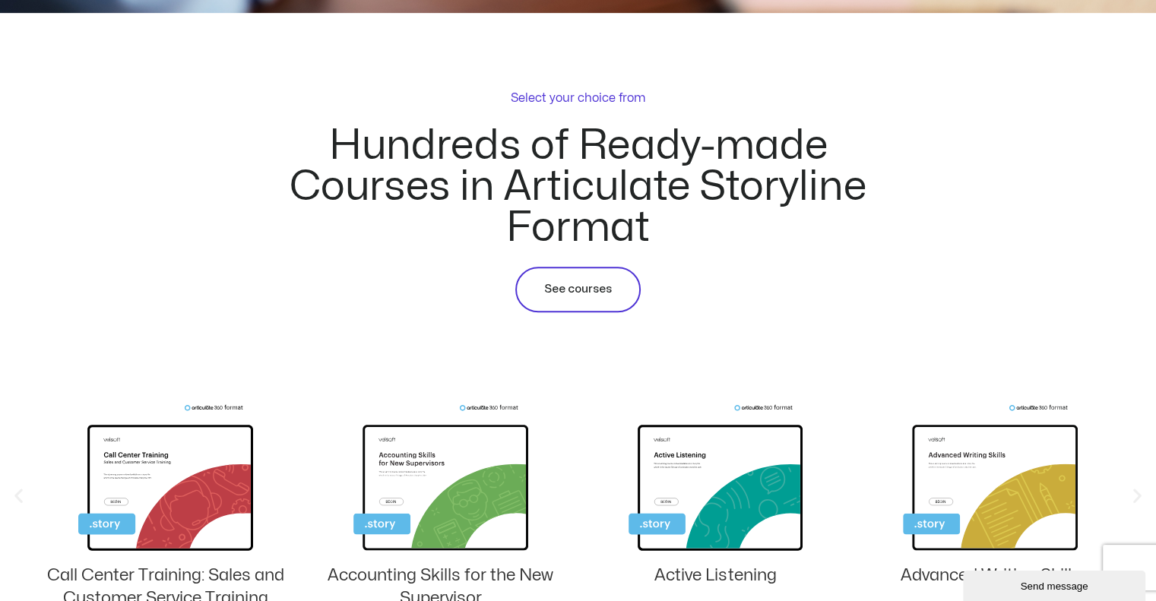
click at [580, 293] on span "See courses" at bounding box center [578, 290] width 68 height 18
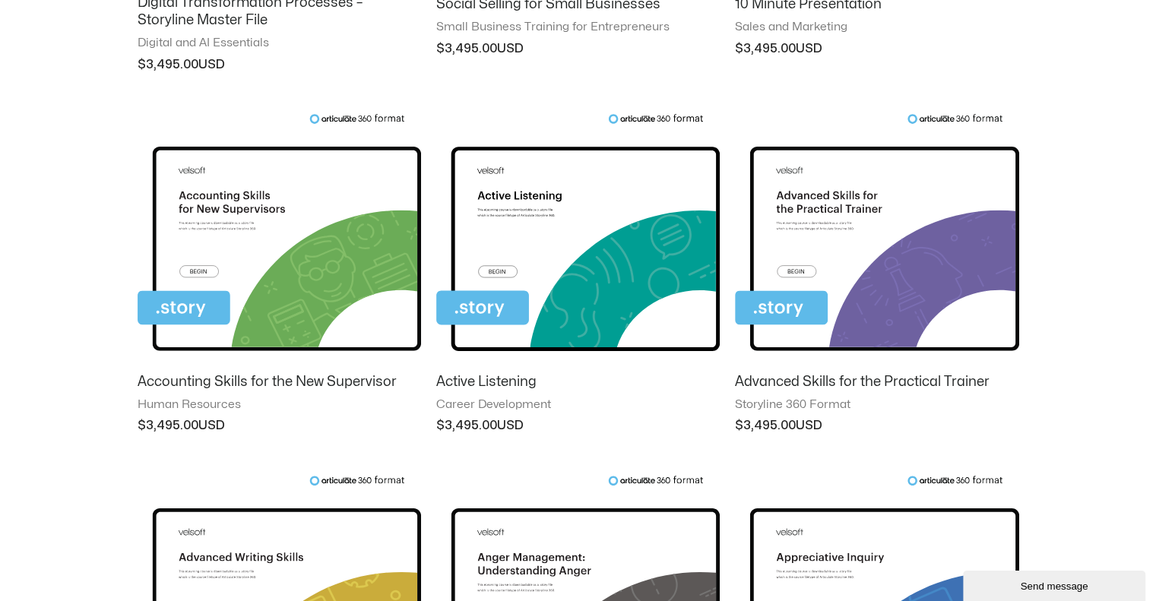
scroll to position [1368, 0]
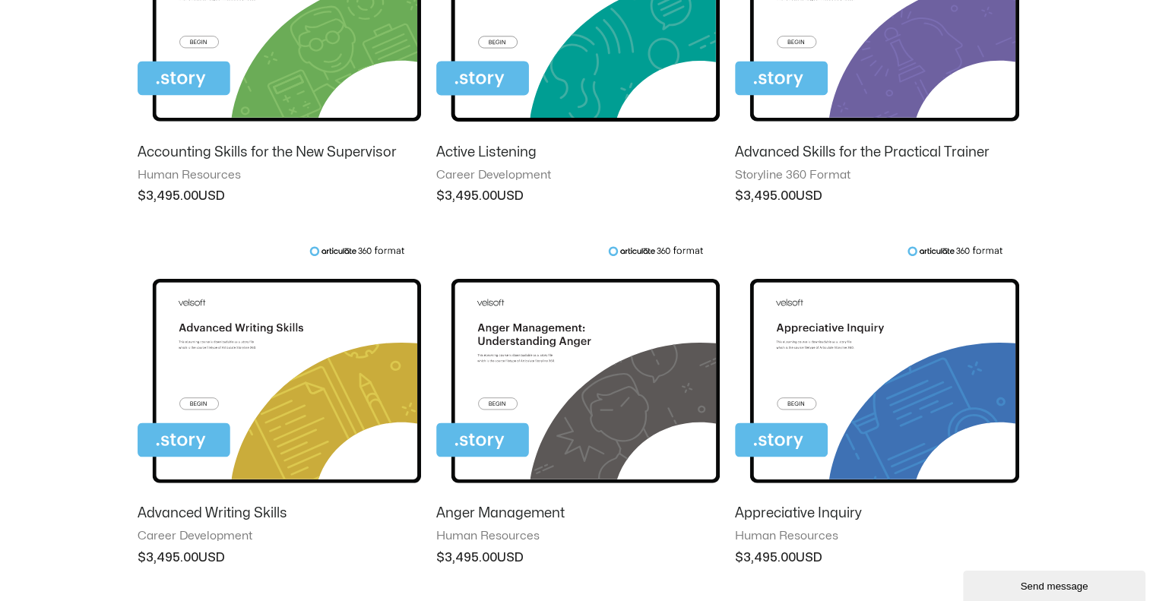
scroll to position [1444, 0]
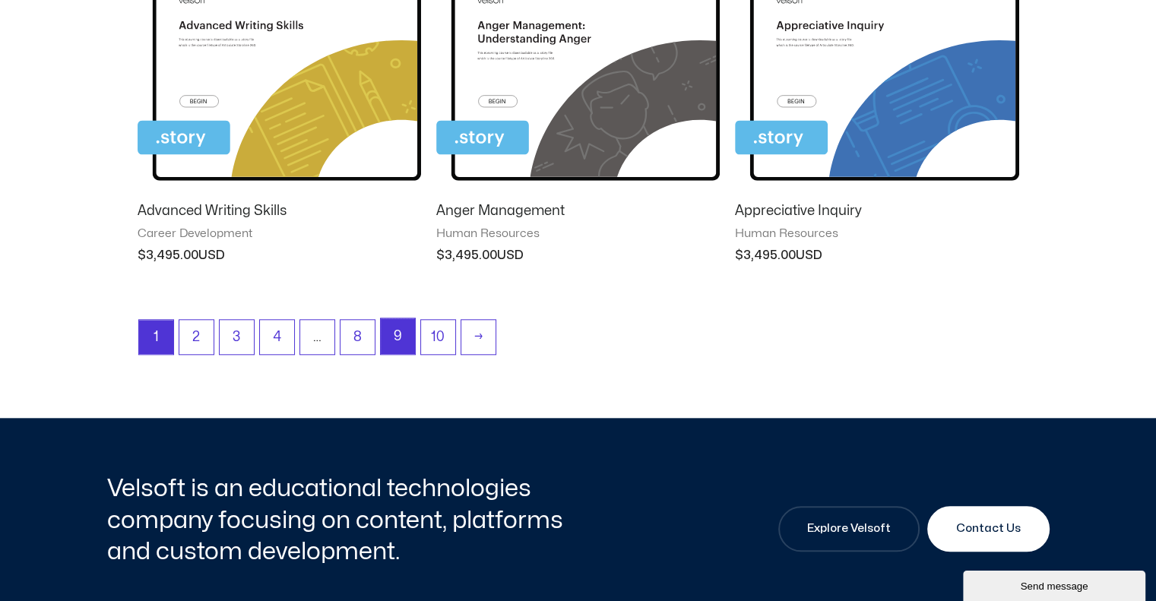
click at [401, 325] on link "9" at bounding box center [398, 337] width 34 height 36
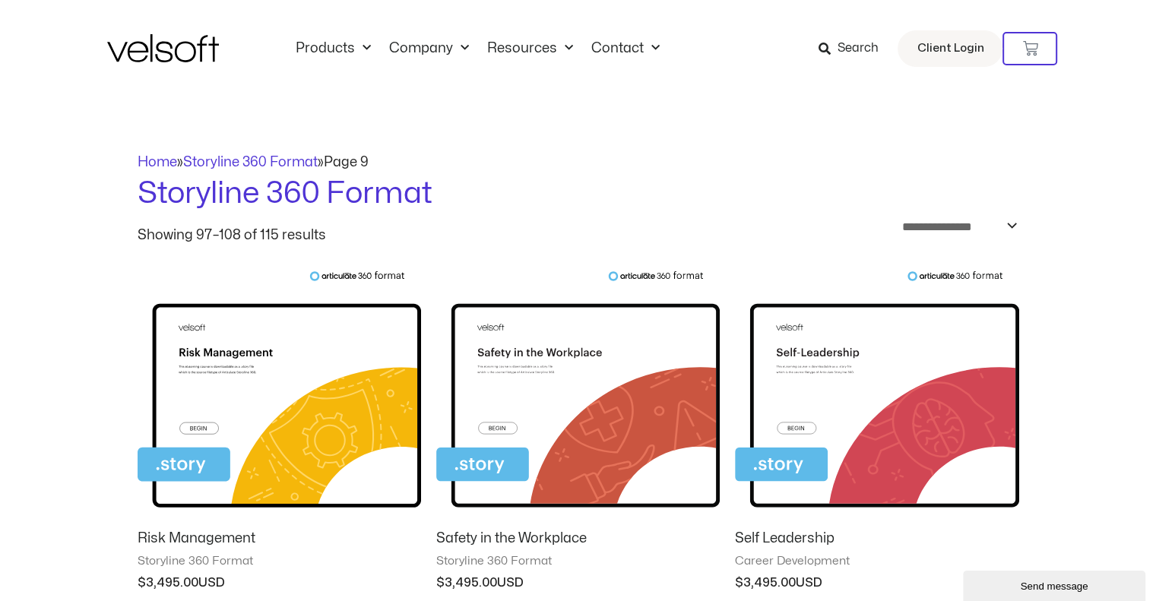
click at [288, 367] on img at bounding box center [280, 394] width 284 height 247
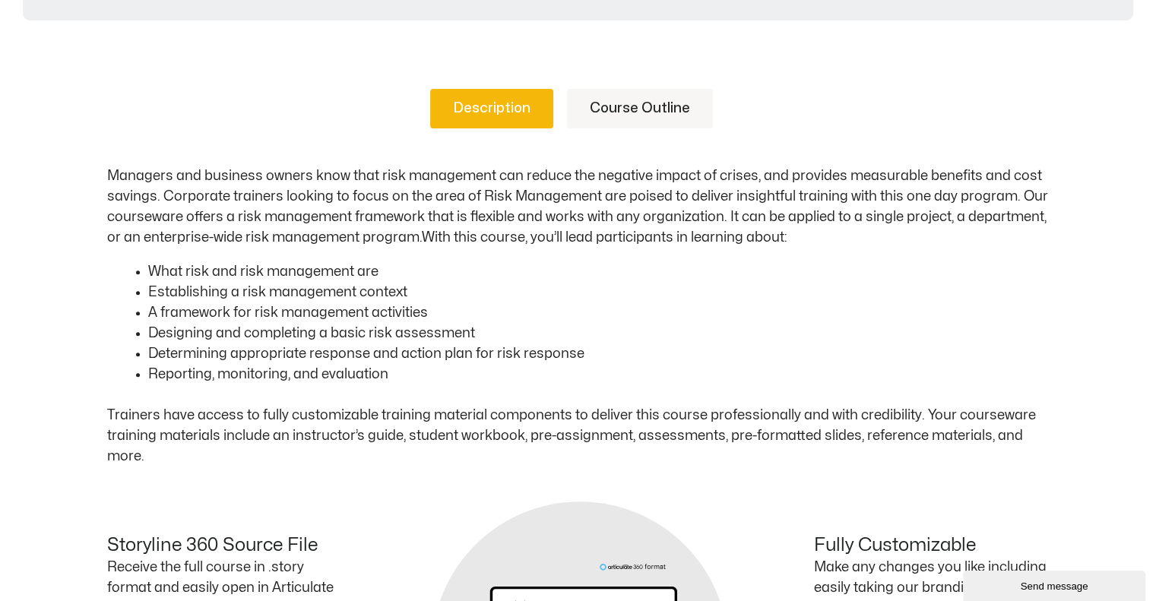
scroll to position [380, 0]
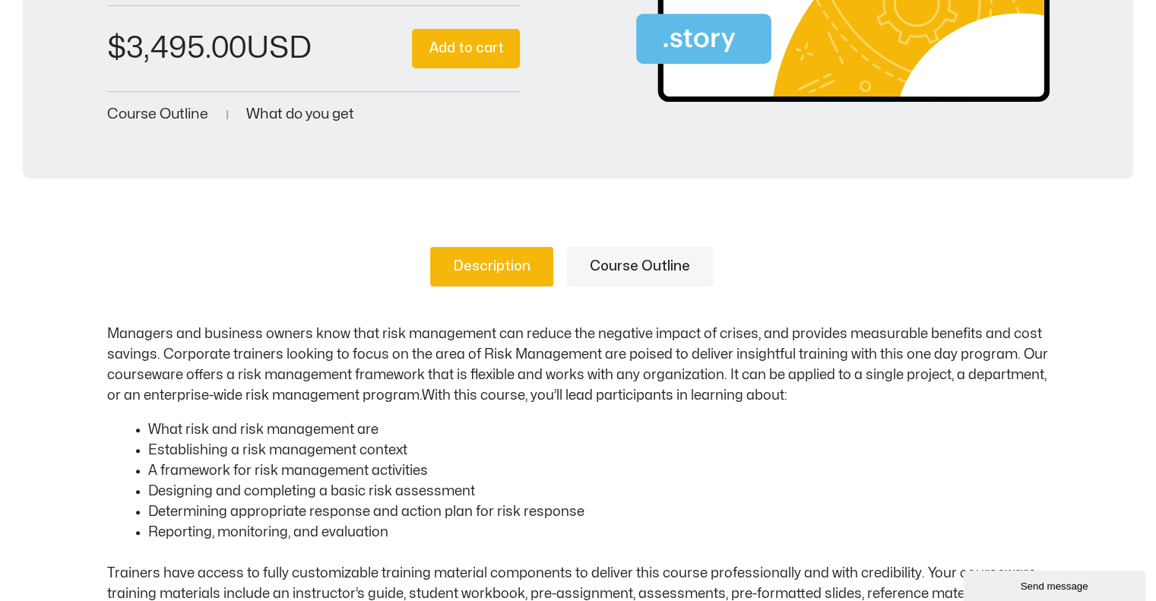
click at [623, 279] on link "Course Outline" at bounding box center [640, 267] width 146 height 40
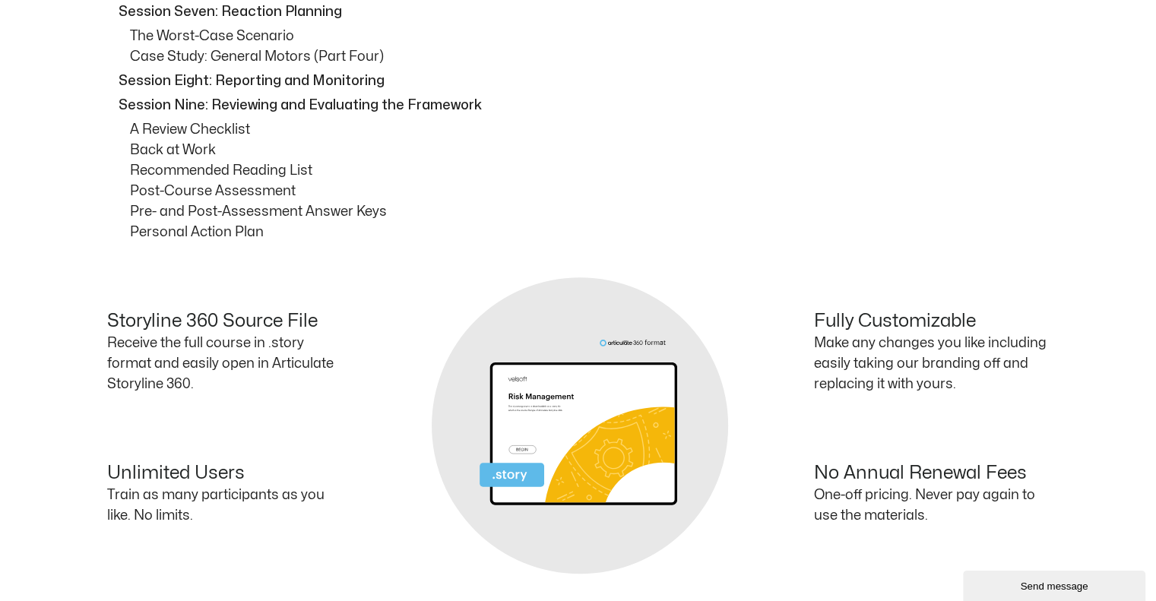
scroll to position [1216, 0]
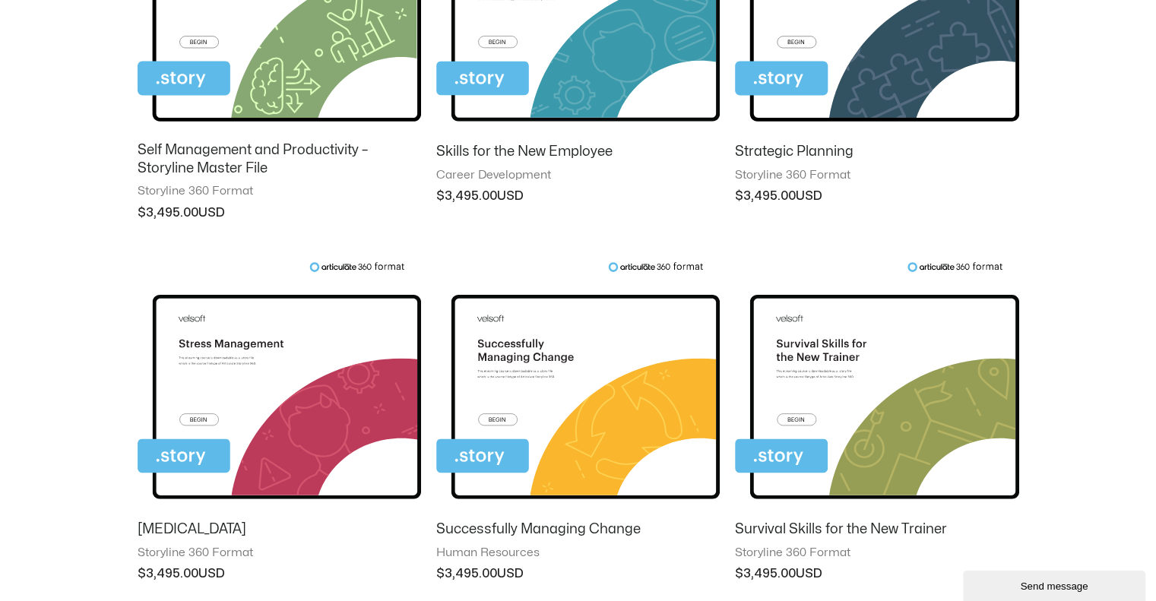
scroll to position [912, 0]
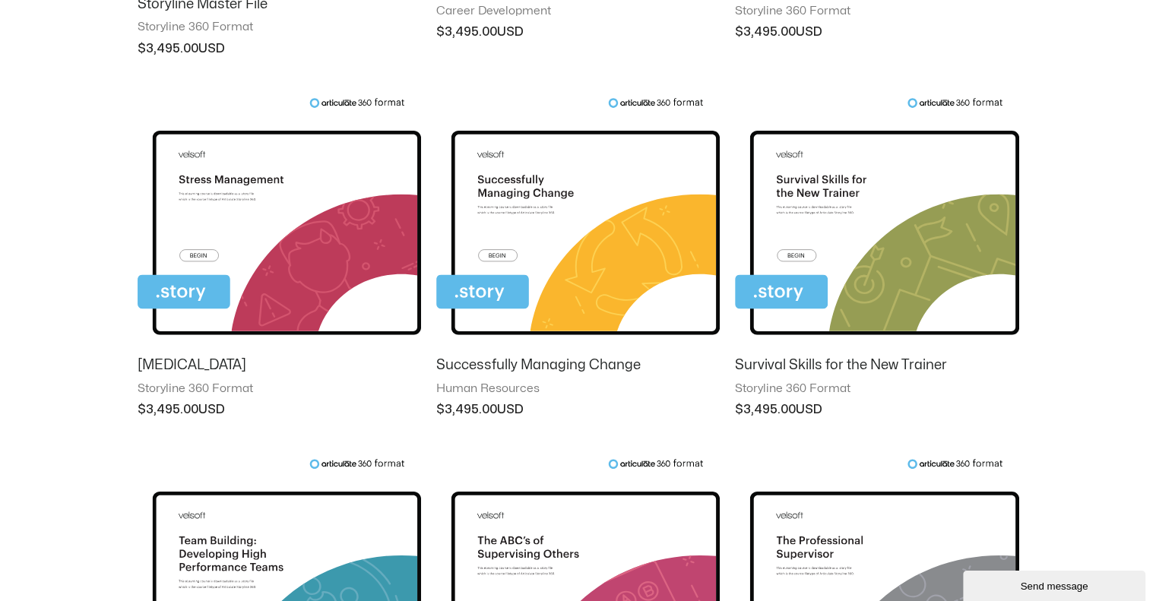
click at [90, 355] on div "**********" at bounding box center [578, 67] width 1156 height 1765
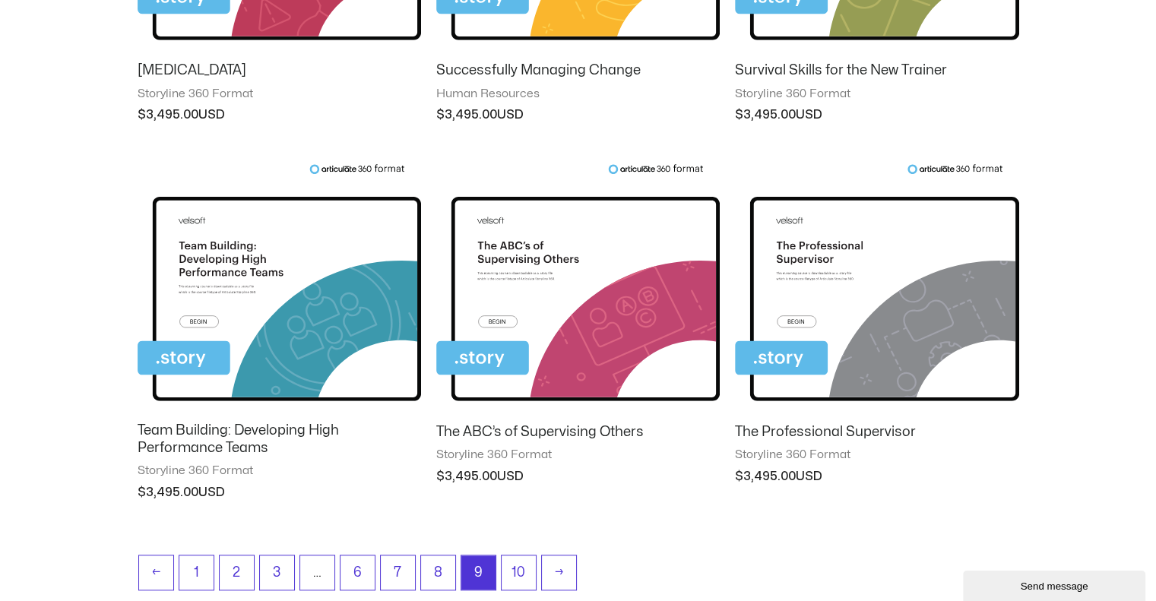
scroll to position [1216, 0]
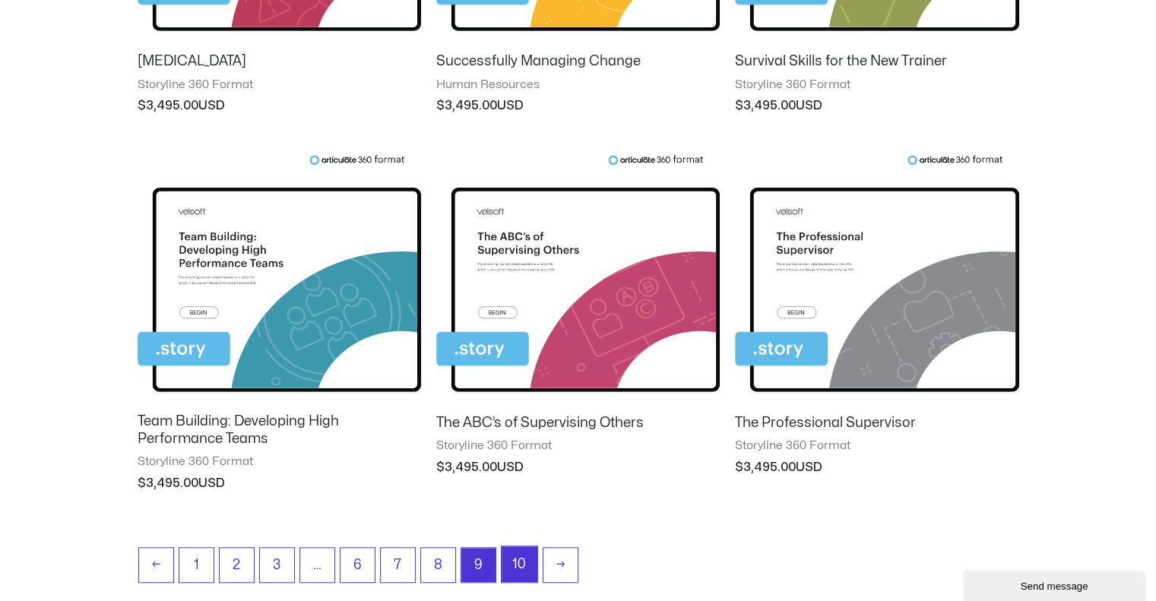
click at [525, 553] on link "10" at bounding box center [520, 565] width 36 height 36
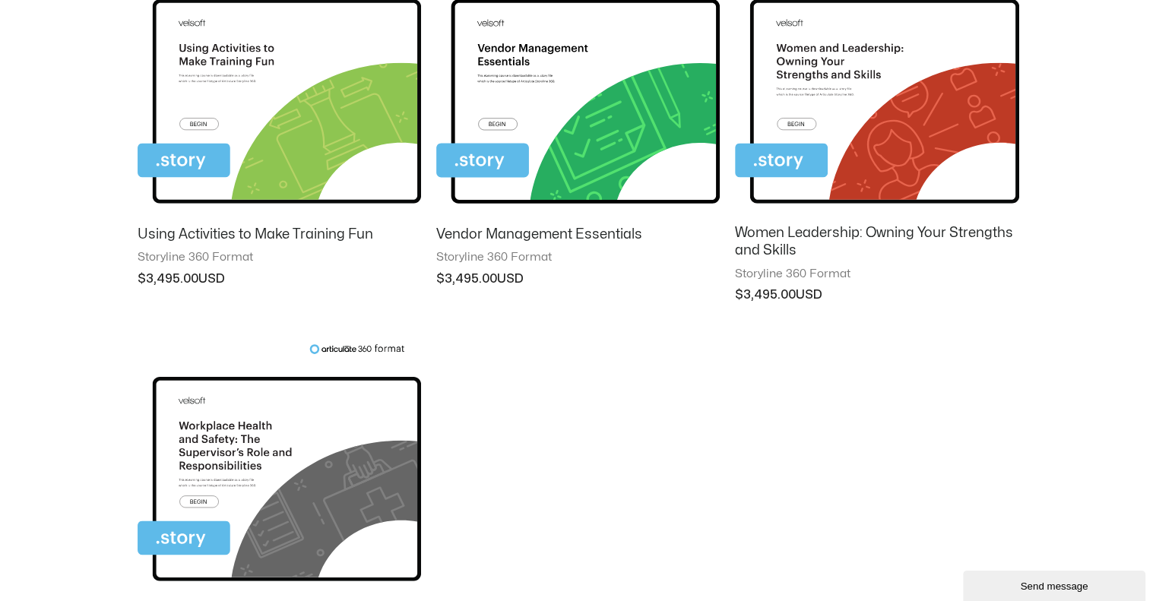
scroll to position [912, 0]
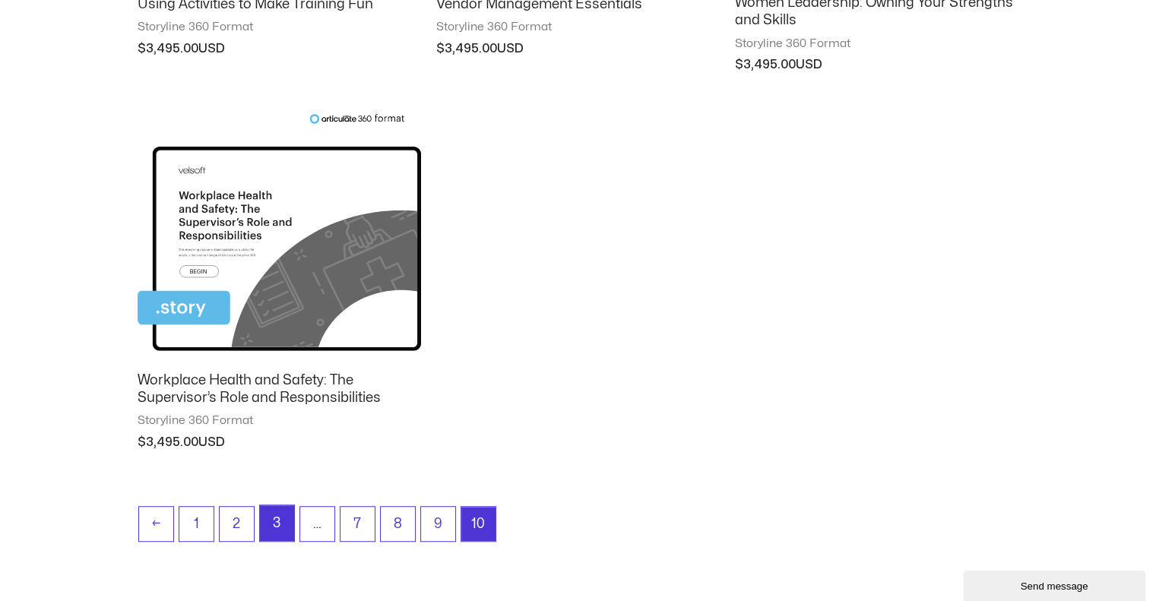
click at [265, 519] on link "3" at bounding box center [277, 524] width 34 height 36
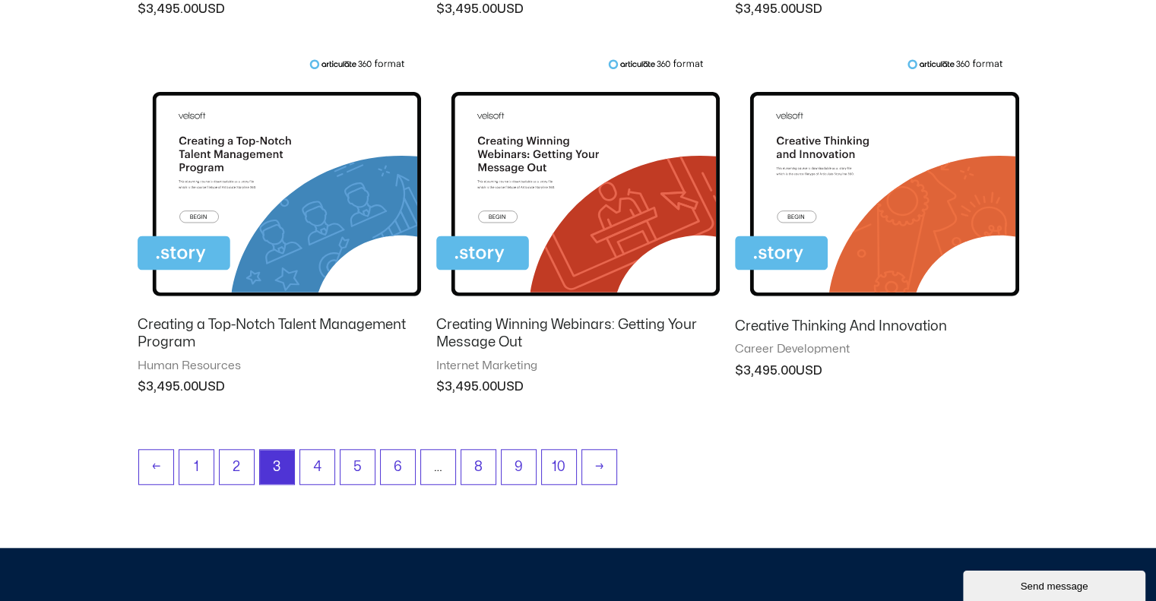
scroll to position [1597, 0]
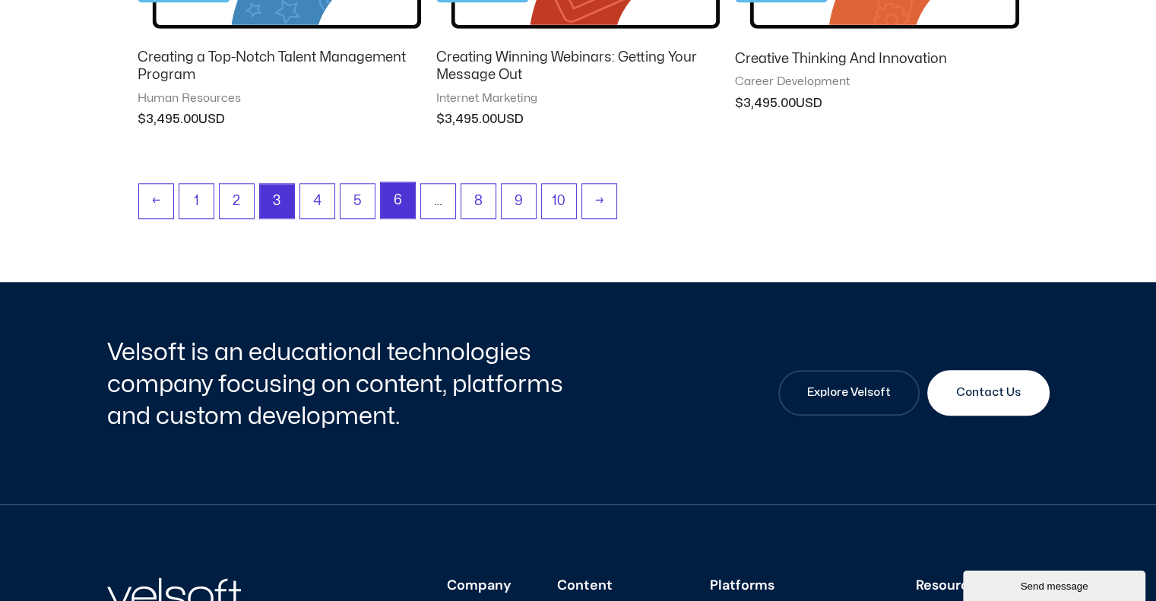
click at [386, 198] on link "6" at bounding box center [398, 200] width 34 height 36
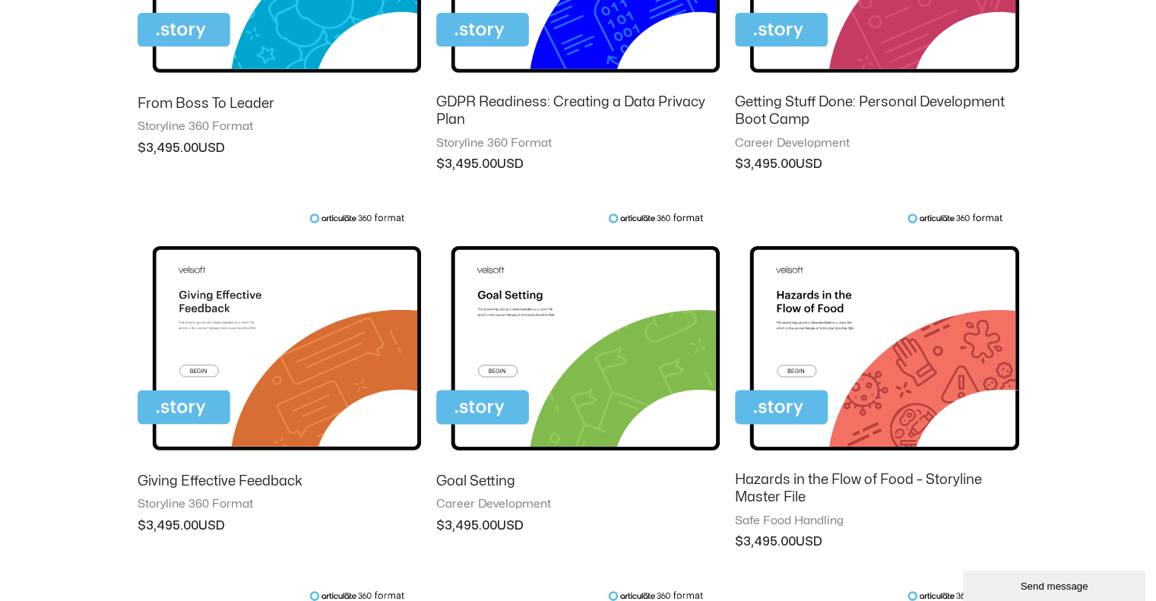
scroll to position [456, 0]
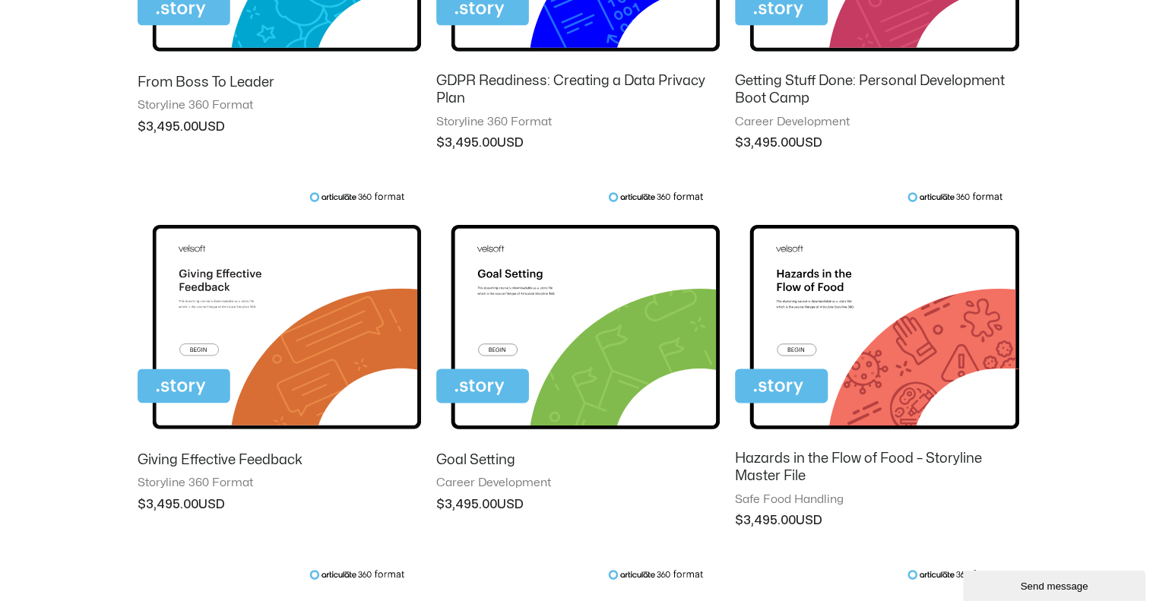
click at [195, 314] on img at bounding box center [280, 315] width 284 height 247
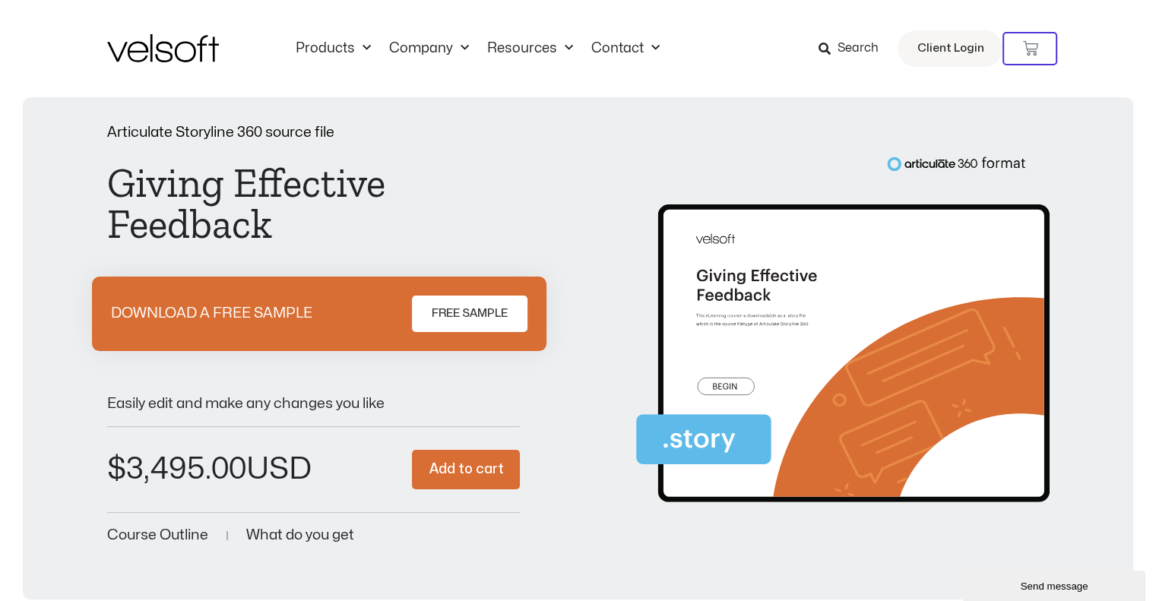
click at [452, 305] on span "FREE SAMPLE" at bounding box center [470, 314] width 76 height 18
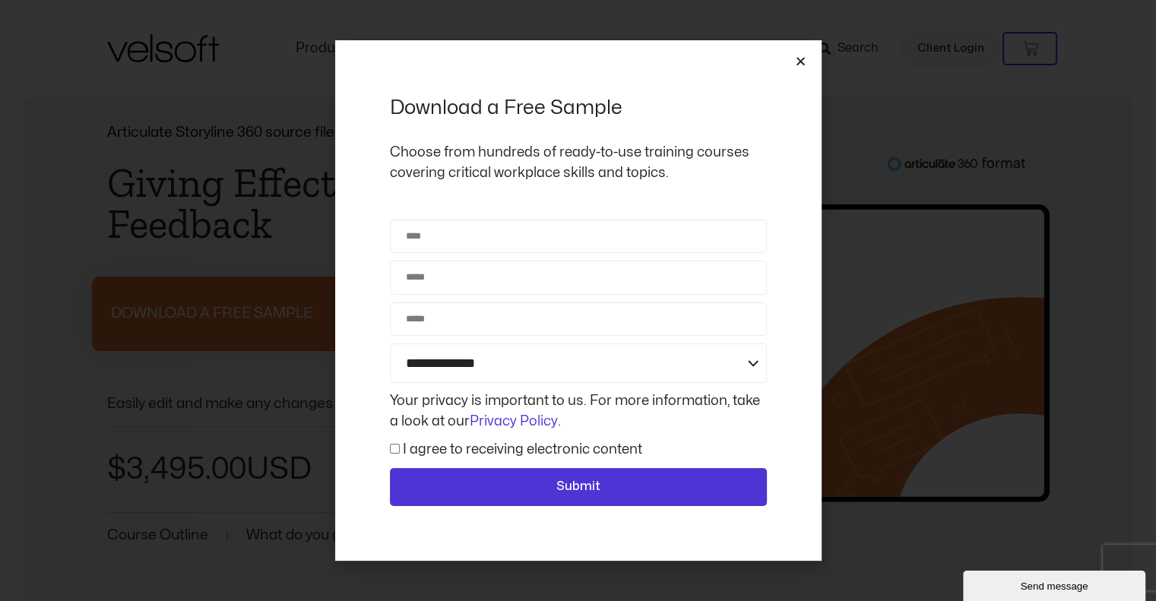
click at [100, 379] on div "**********" at bounding box center [578, 300] width 1156 height 601
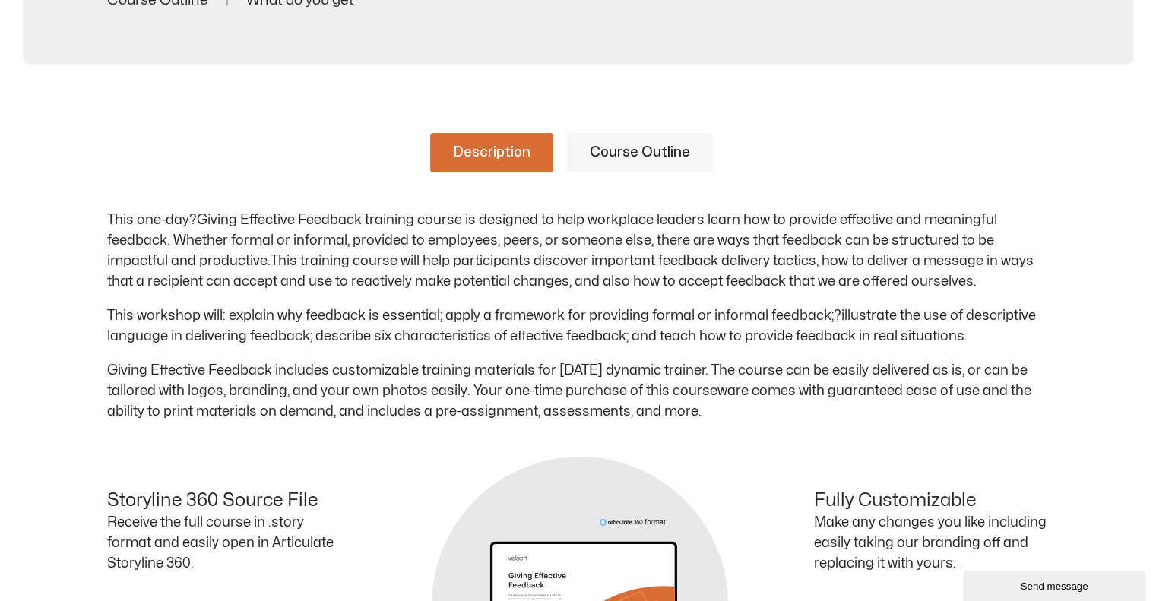
scroll to position [532, 0]
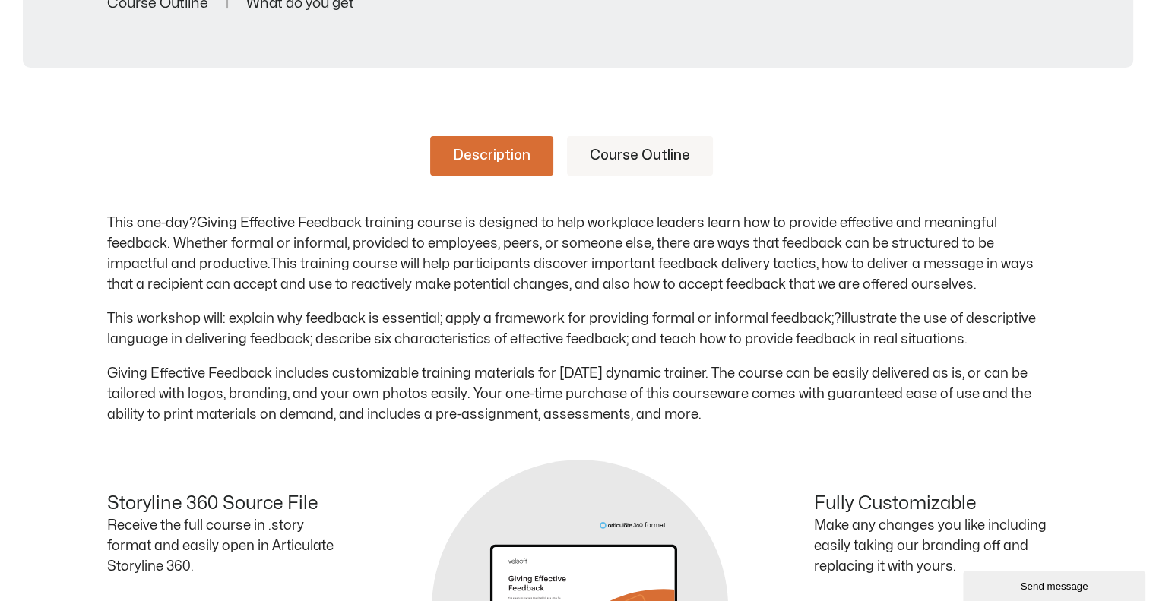
click at [629, 170] on link "Course Outline" at bounding box center [640, 156] width 146 height 40
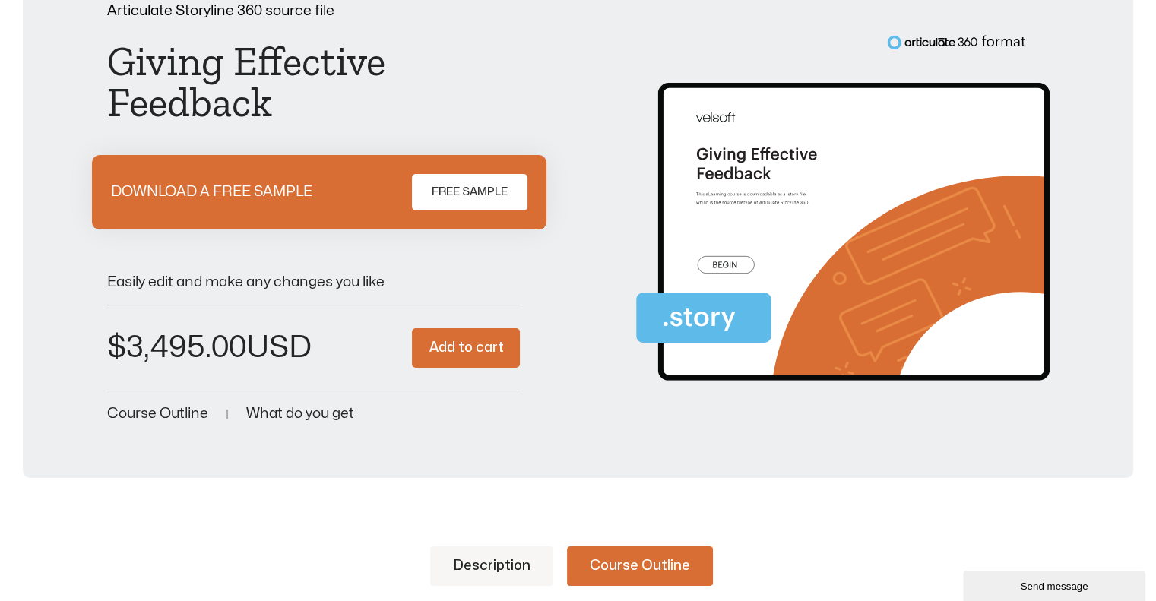
scroll to position [0, 0]
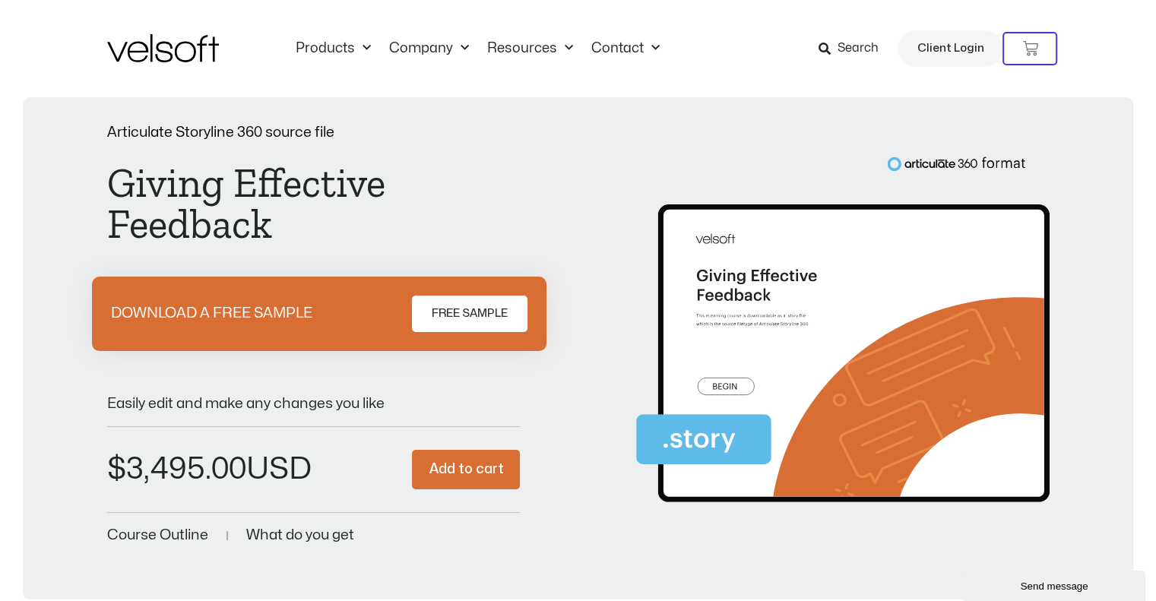
click at [488, 173] on h1 "Giving Effective Feedback" at bounding box center [314, 204] width 414 height 82
